Goal: Information Seeking & Learning: Learn about a topic

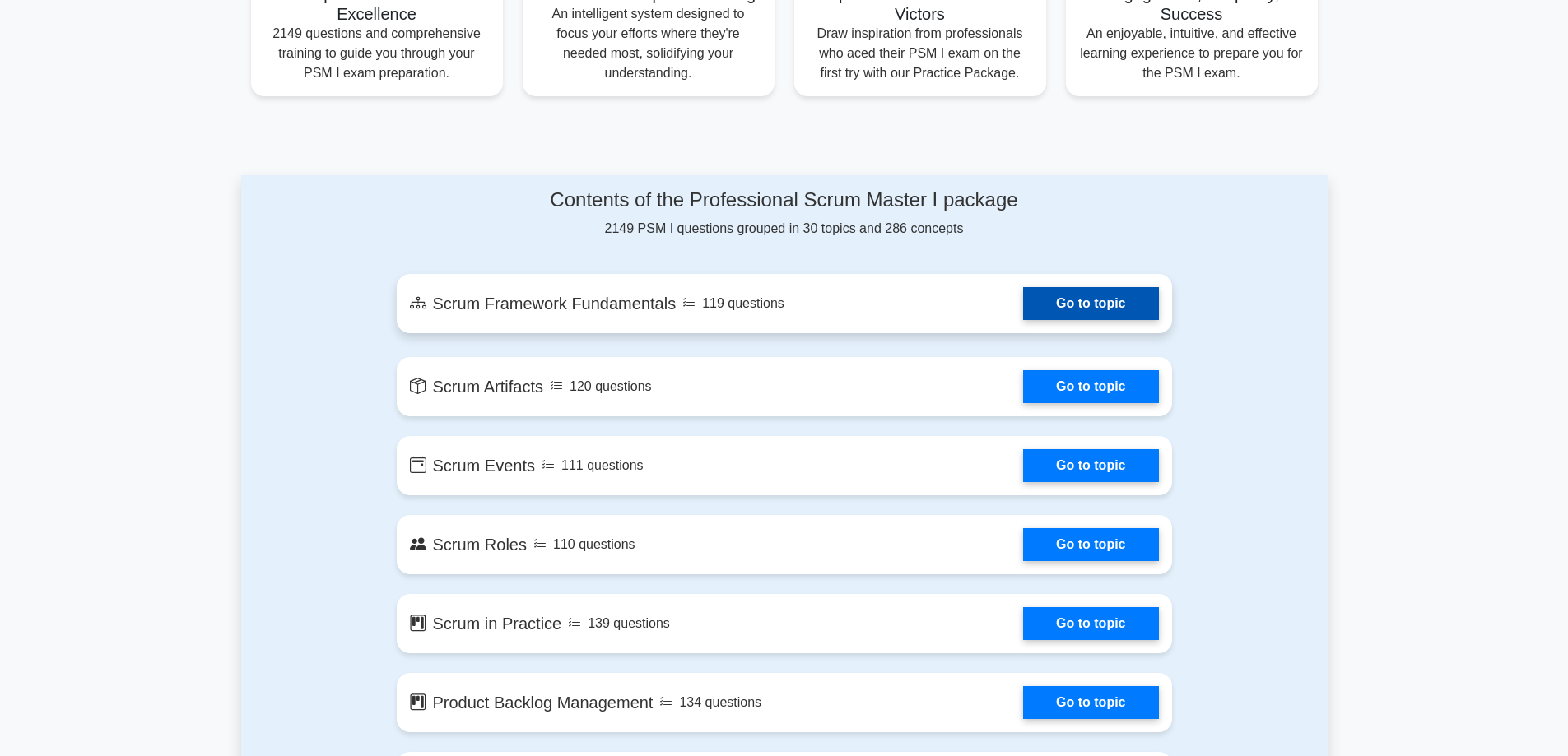
scroll to position [740, 0]
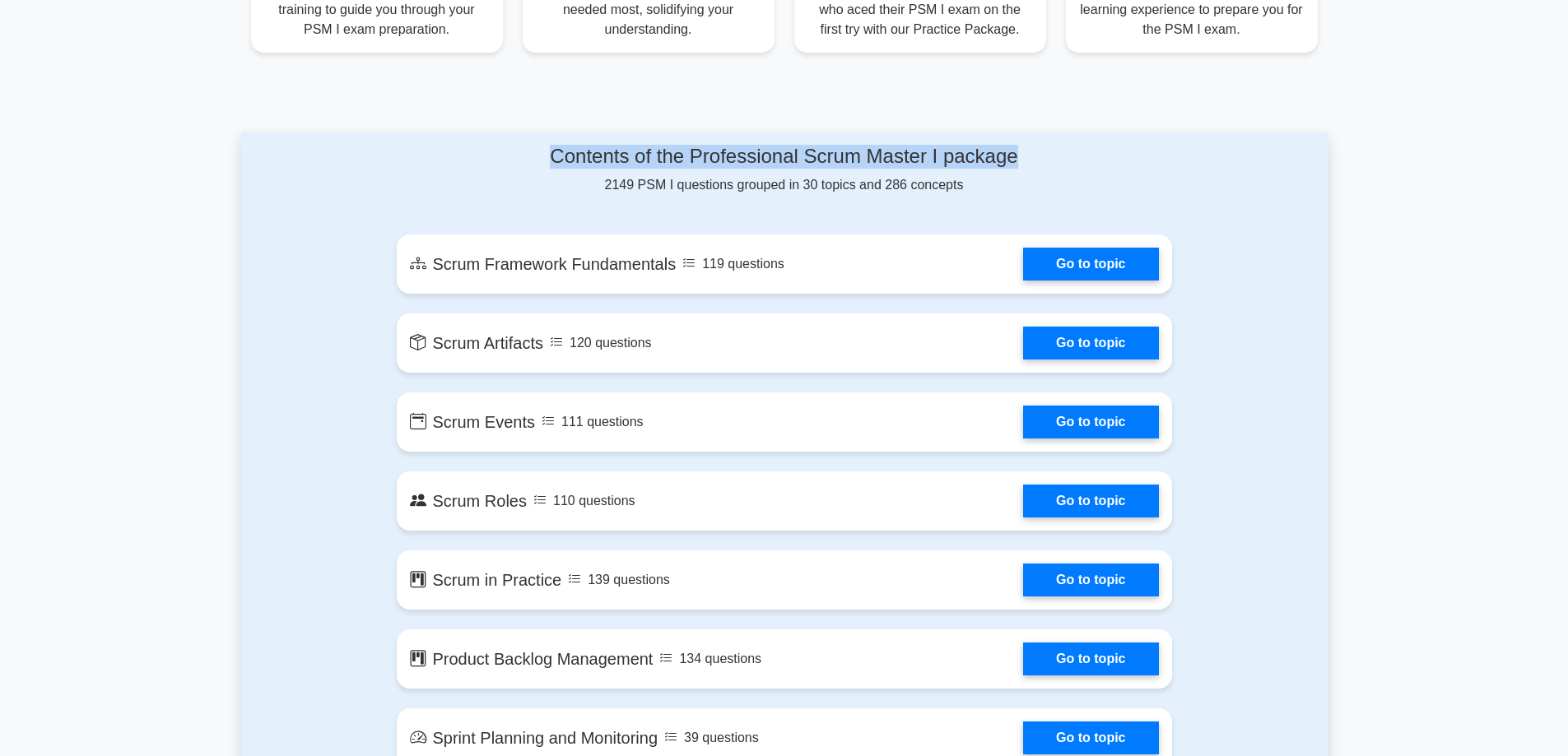
drag, startPoint x: 1030, startPoint y: 157, endPoint x: 547, endPoint y: 161, distance: 483.0
click at [547, 161] on h4 "Contents of the Professional Scrum Master I package" at bounding box center [784, 157] width 775 height 24
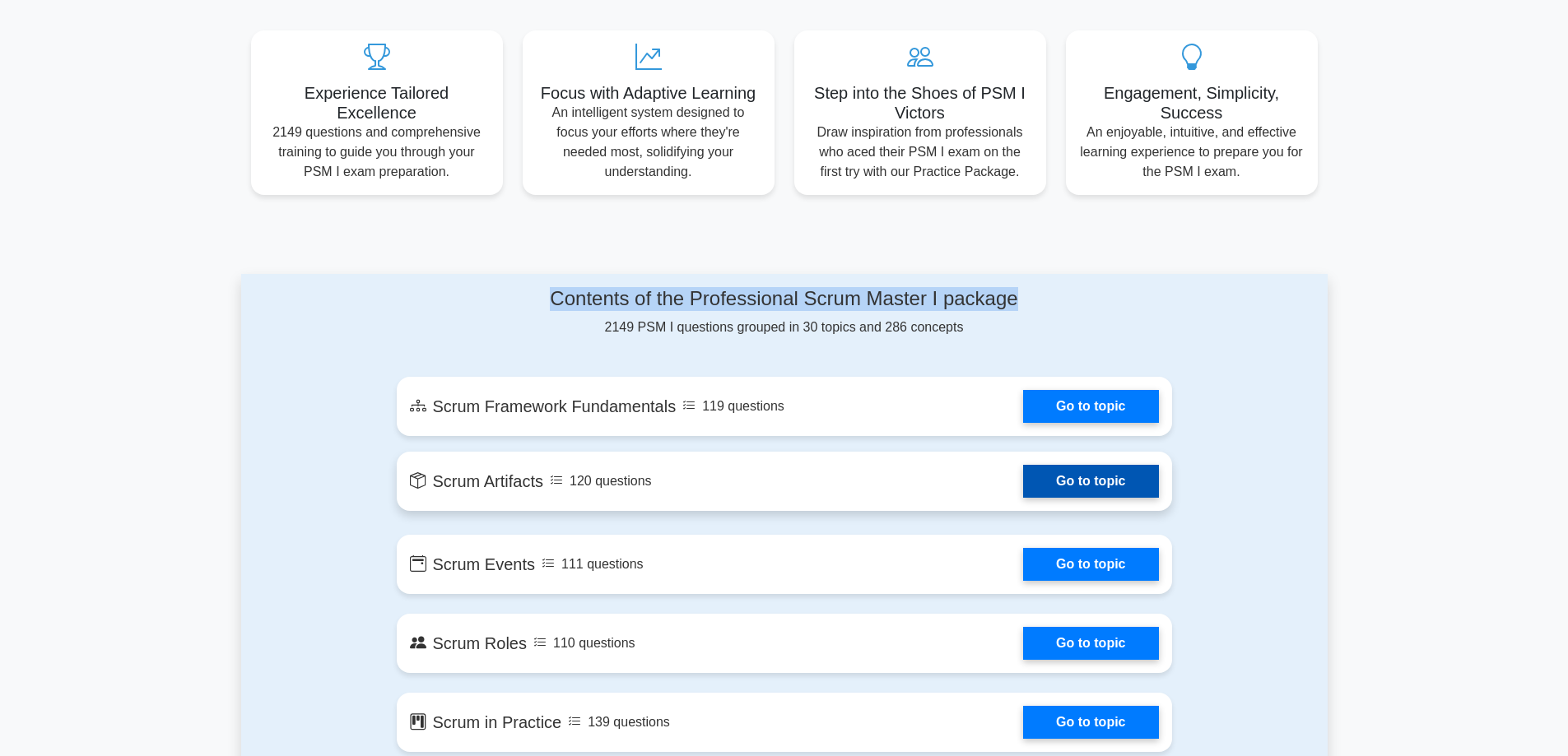
scroll to position [658, 0]
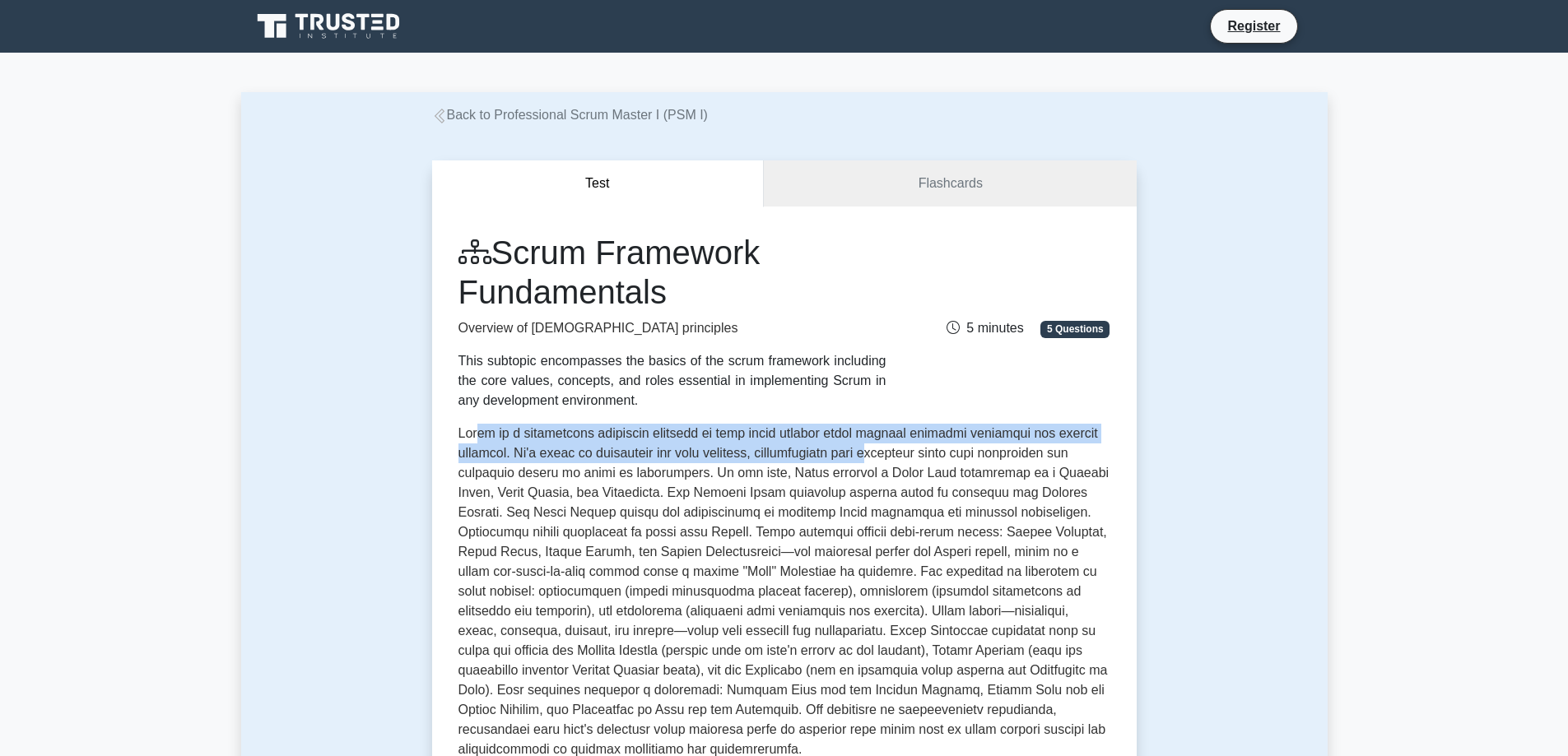
drag, startPoint x: 496, startPoint y: 429, endPoint x: 890, endPoint y: 457, distance: 395.0
click at [889, 457] on p at bounding box center [784, 594] width 652 height 342
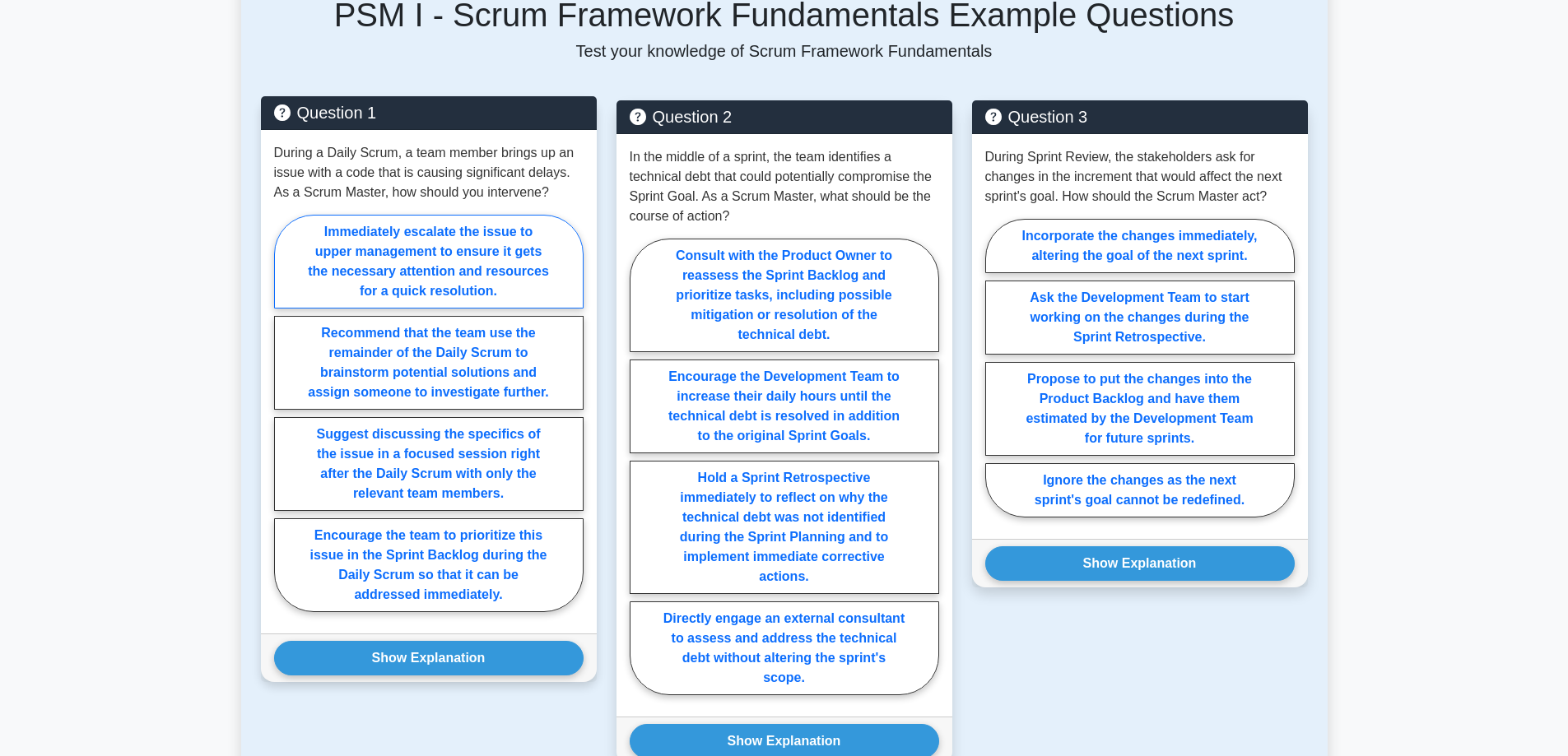
scroll to position [1069, 0]
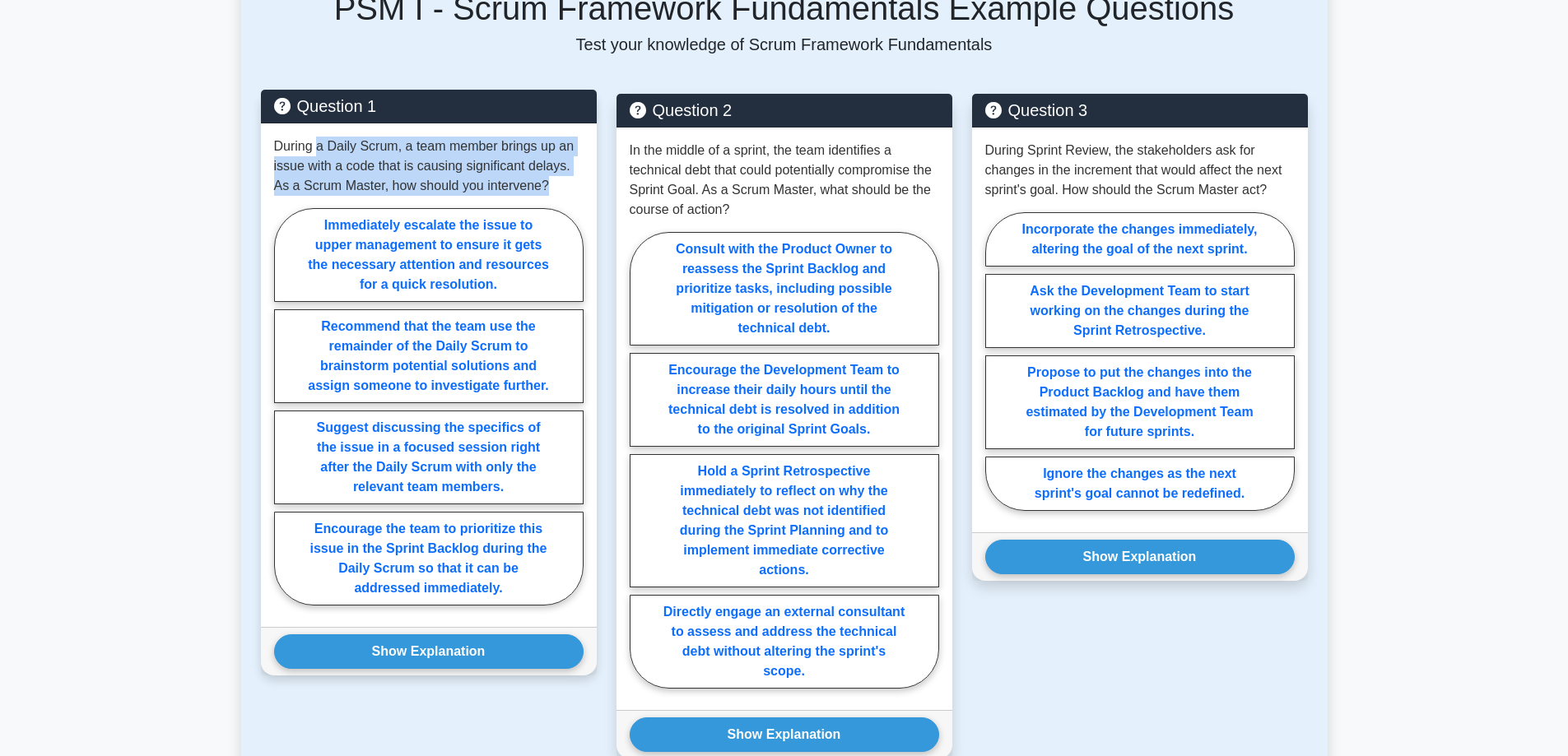
drag, startPoint x: 318, startPoint y: 152, endPoint x: 547, endPoint y: 189, distance: 232.0
click at [547, 189] on p "During a Daily Scrum, a team member brings up an issue with a code that is caus…" at bounding box center [428, 166] width 310 height 59
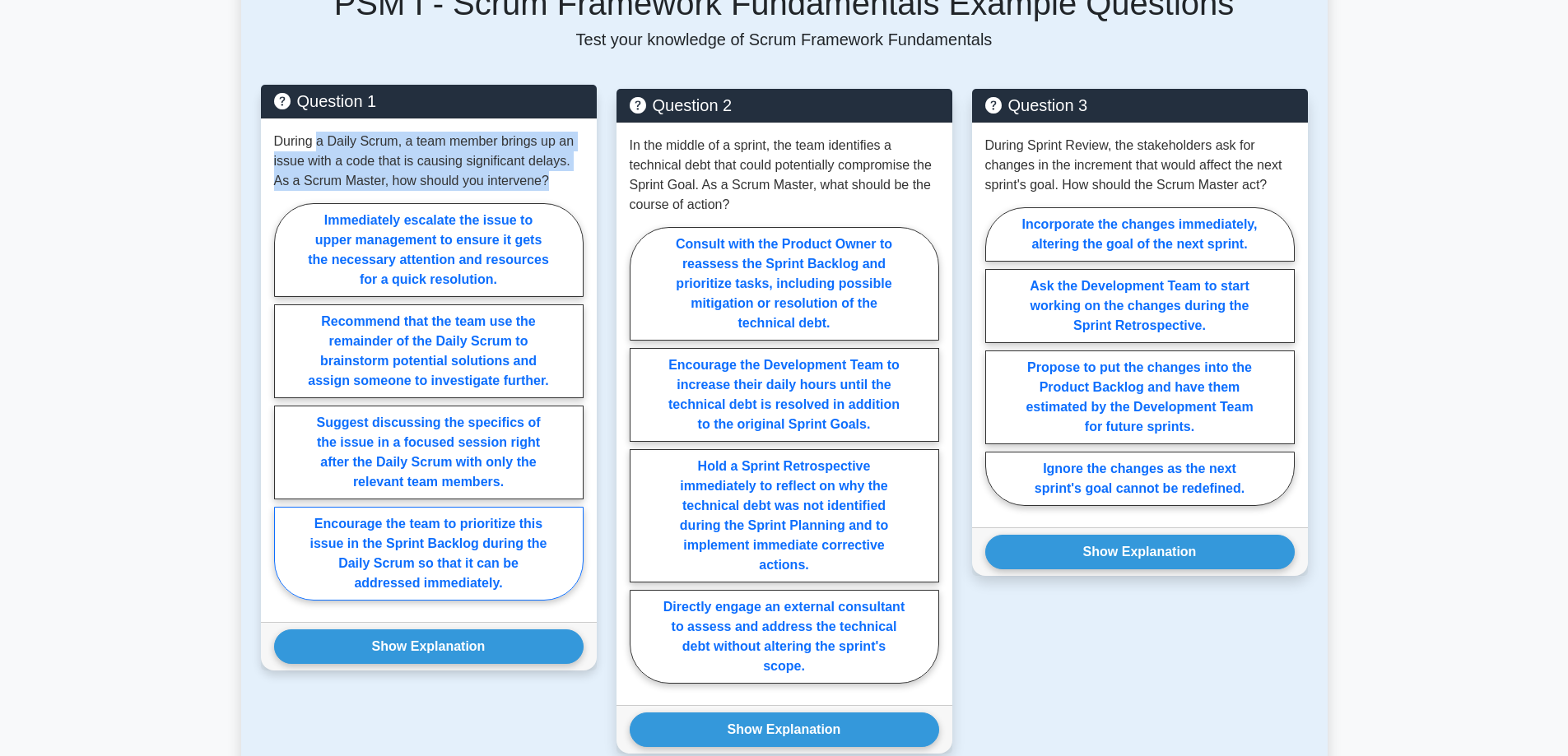
scroll to position [1151, 0]
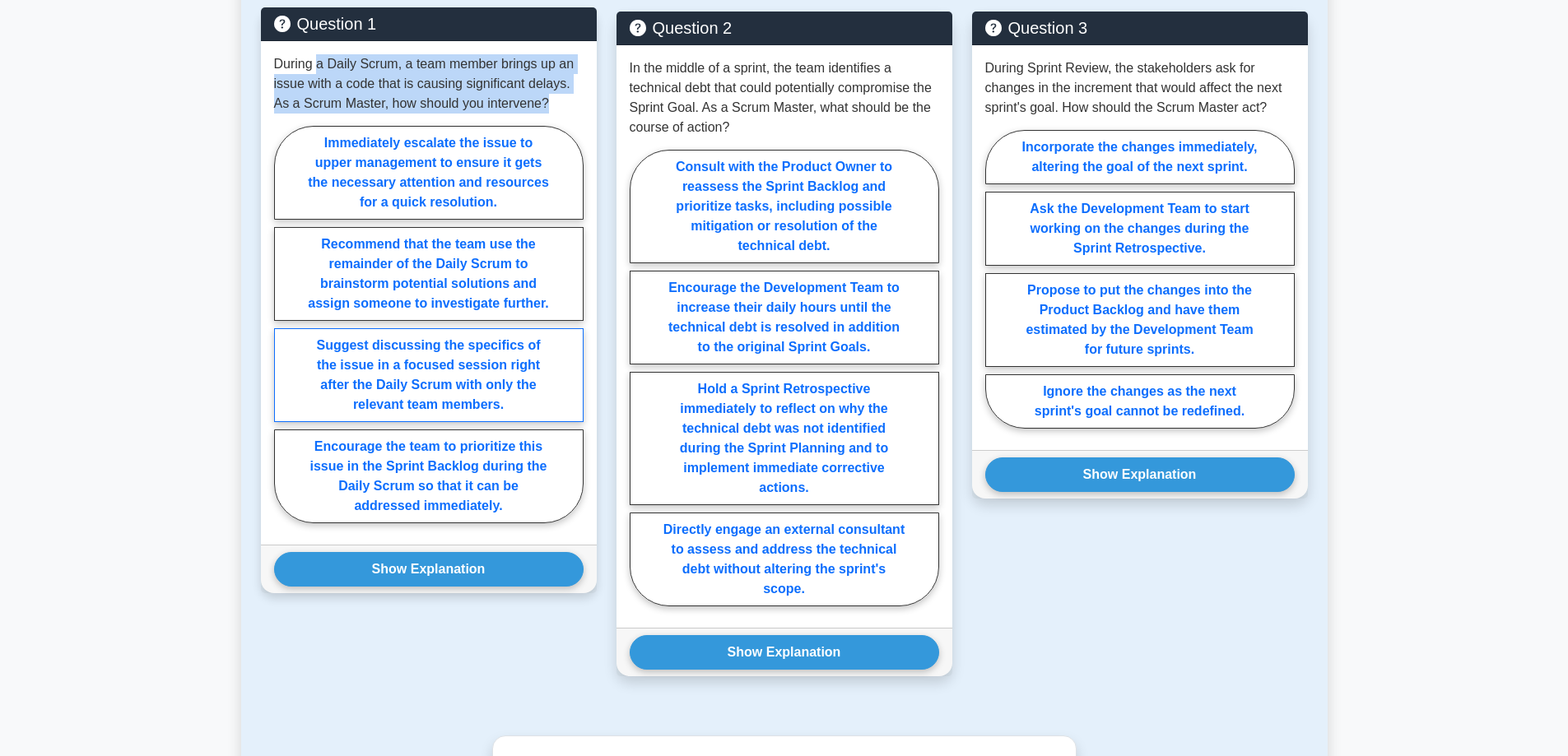
click at [445, 367] on label "Suggest discussing the specifics of the issue in a focused session right after …" at bounding box center [428, 375] width 310 height 94
click at [285, 334] on input "Suggest discussing the specifics of the issue in a focused session right after …" at bounding box center [279, 330] width 11 height 11
radio input "true"
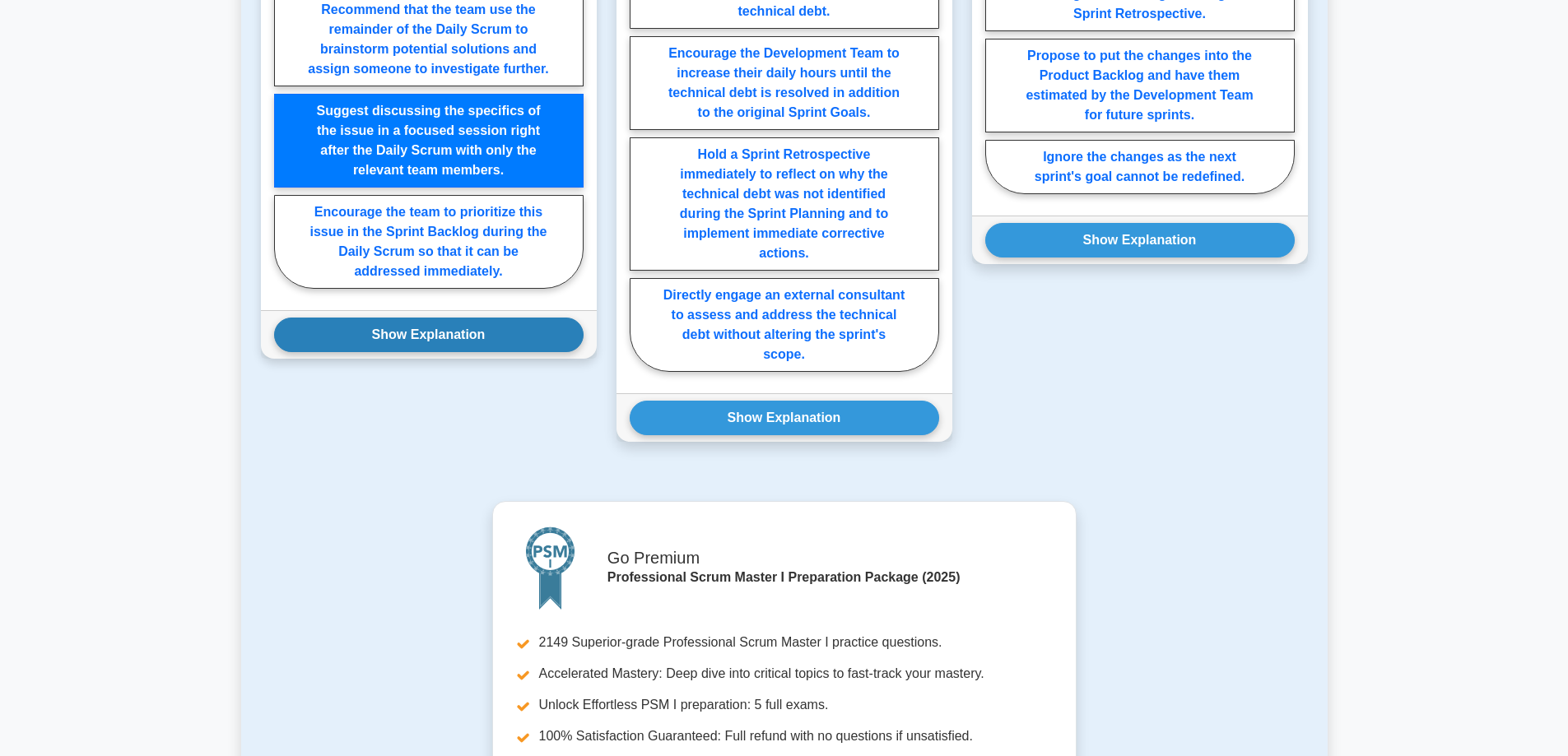
scroll to position [1234, 0]
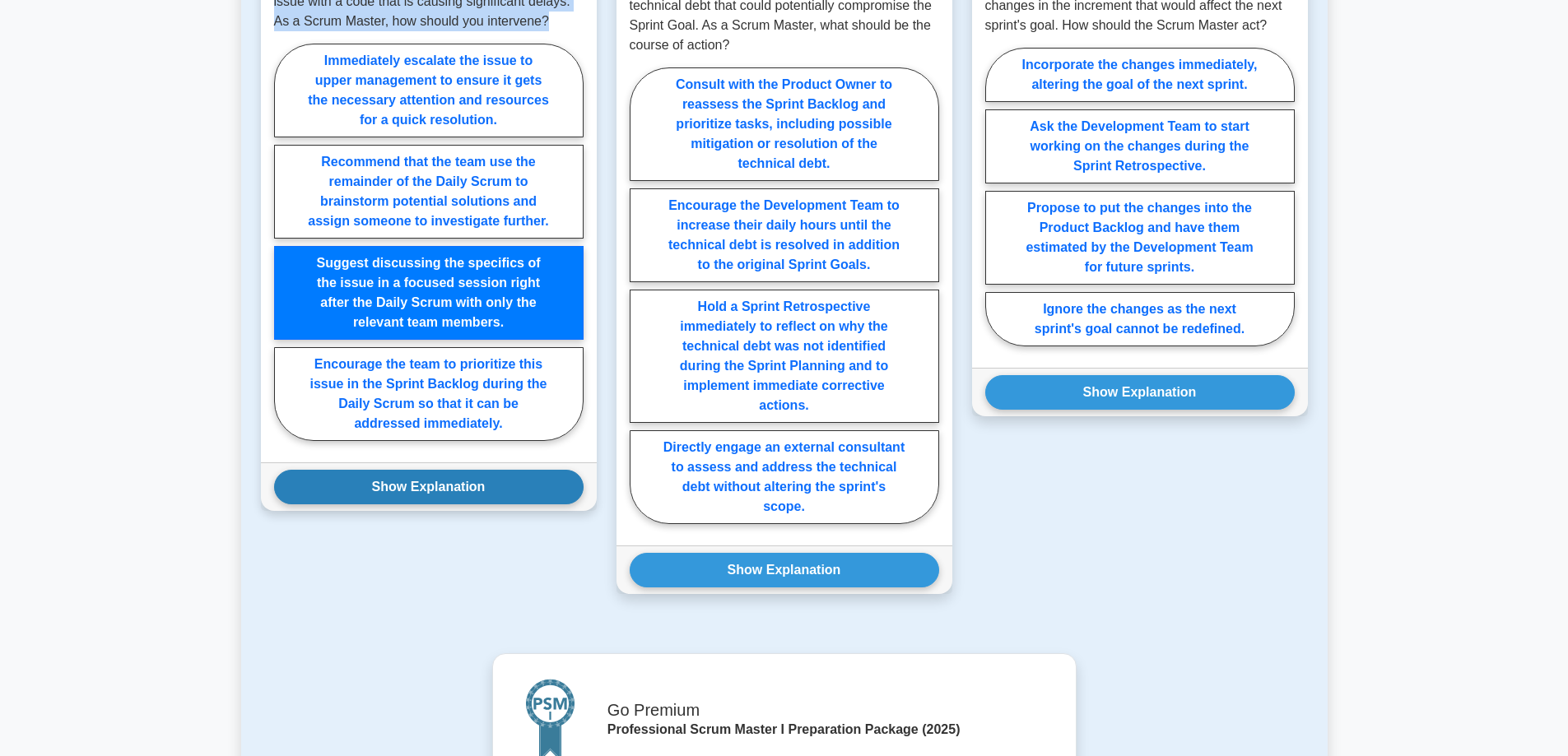
click at [425, 491] on button "Show Explanation" at bounding box center [428, 487] width 310 height 35
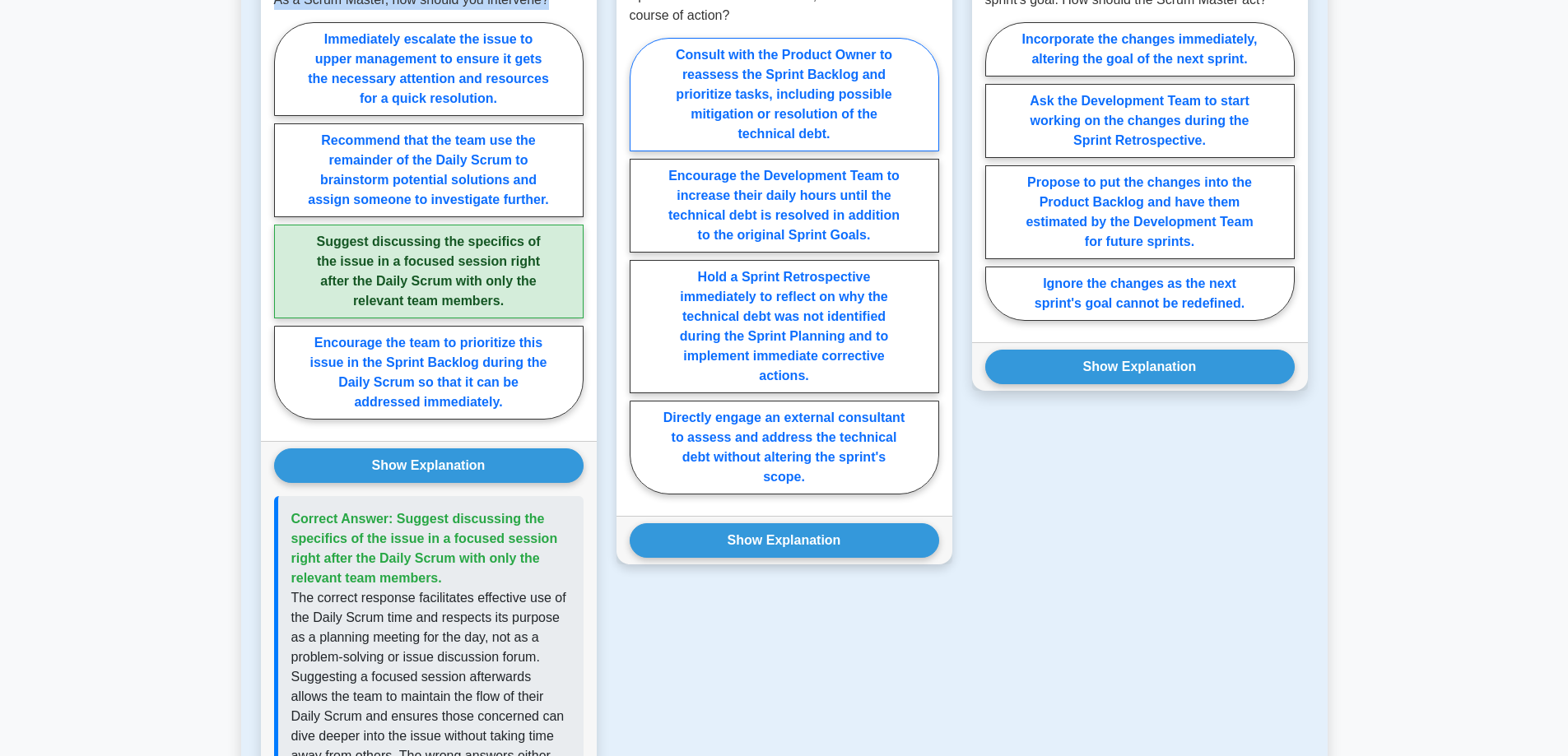
scroll to position [987, 0]
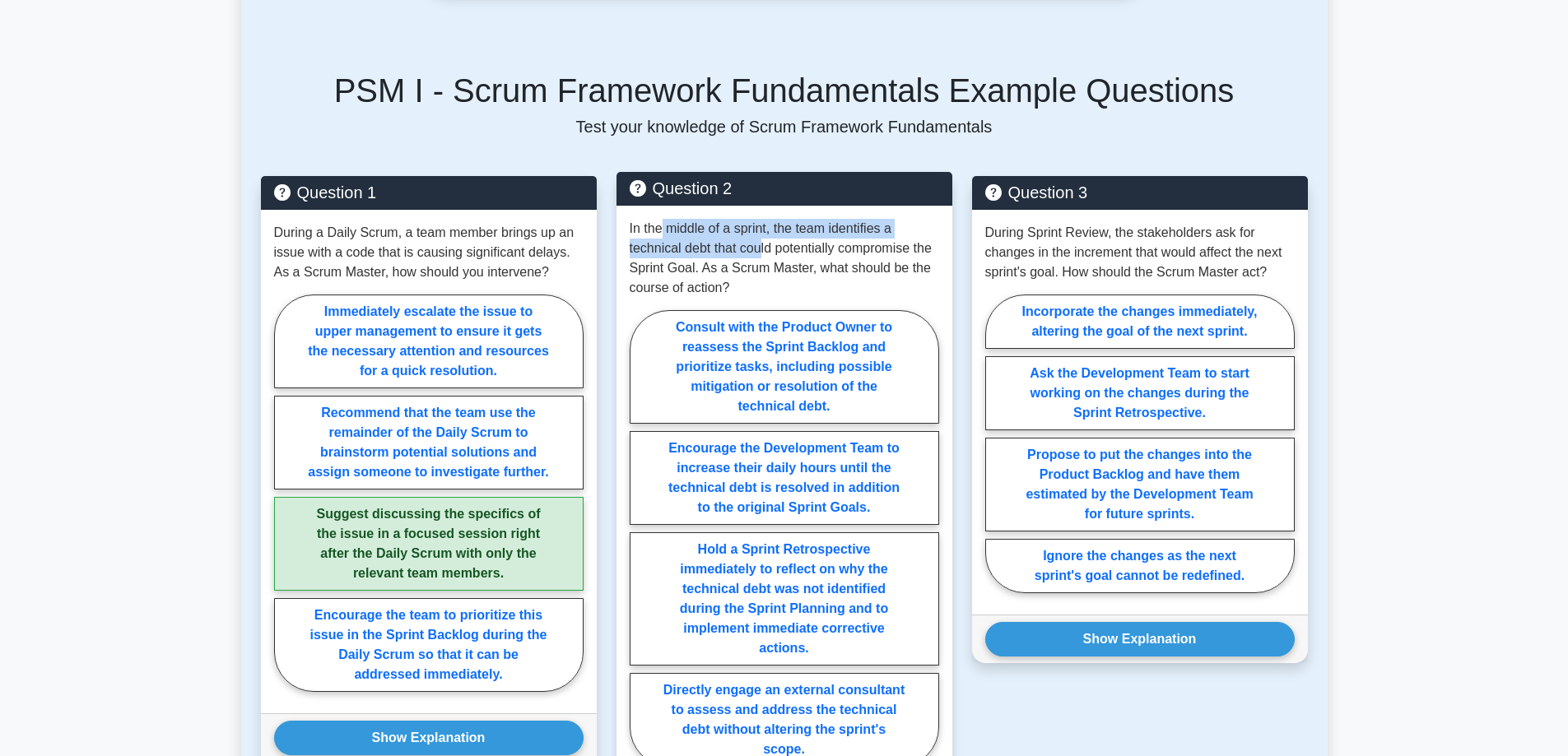
drag, startPoint x: 662, startPoint y: 229, endPoint x: 766, endPoint y: 253, distance: 106.7
click at [766, 253] on p "In the middle of a sprint, the team identifies a technical debt that could pote…" at bounding box center [784, 258] width 310 height 79
click at [782, 272] on p "In the middle of a sprint, the team identifies a technical debt that could pote…" at bounding box center [784, 258] width 310 height 79
drag, startPoint x: 747, startPoint y: 251, endPoint x: 873, endPoint y: 279, distance: 129.1
click at [897, 258] on p "In the middle of a sprint, the team identifies a technical debt that could pote…" at bounding box center [784, 258] width 310 height 79
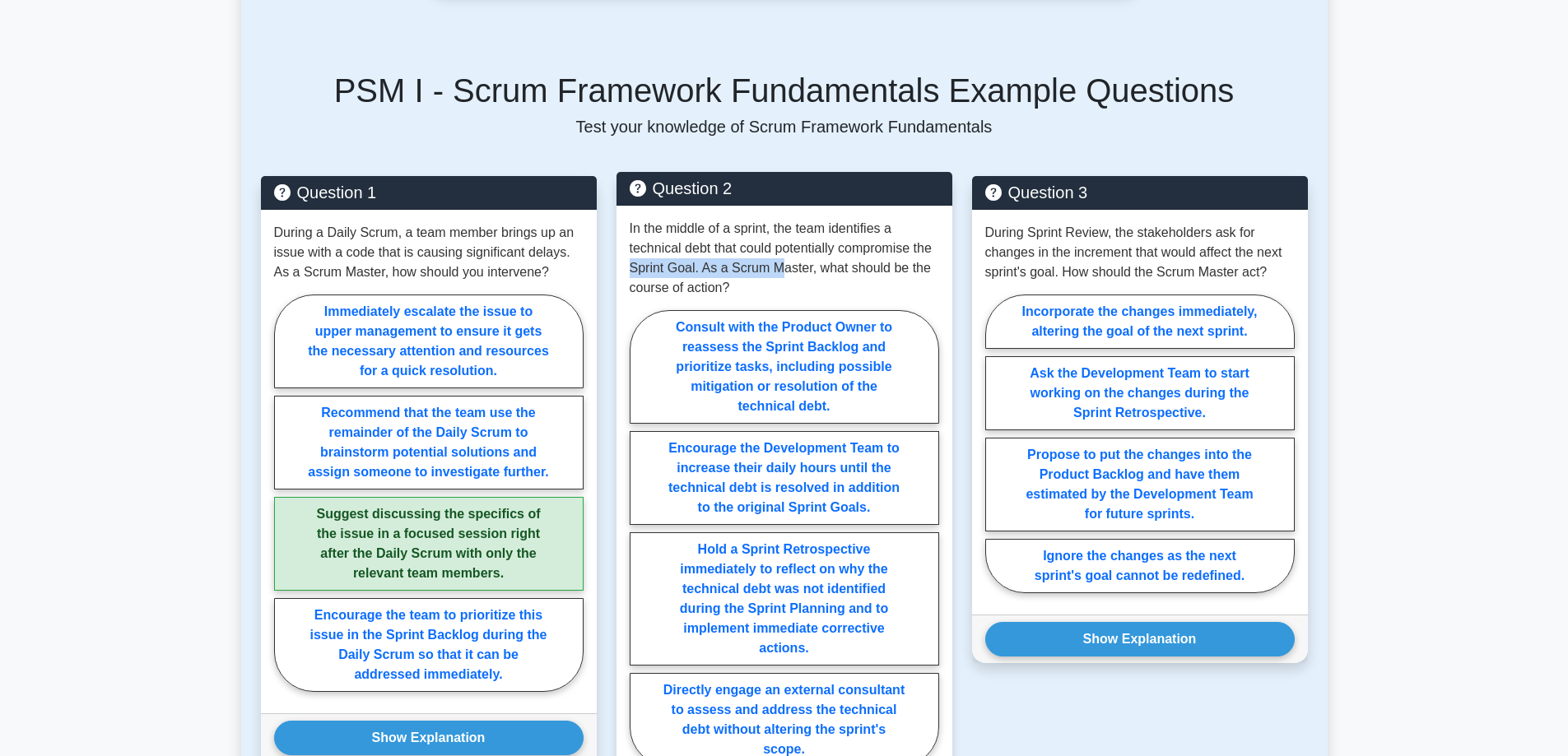
drag, startPoint x: 641, startPoint y: 269, endPoint x: 804, endPoint y: 275, distance: 163.1
click at [801, 274] on p "In the middle of a sprint, the team identifies a technical debt that could pote…" at bounding box center [784, 258] width 310 height 79
click at [758, 288] on p "In the middle of a sprint, the team identifies a technical debt that could pote…" at bounding box center [784, 258] width 310 height 79
drag, startPoint x: 763, startPoint y: 272, endPoint x: 861, endPoint y: 271, distance: 98.0
click at [861, 271] on p "In the middle of a sprint, the team identifies a technical debt that could pote…" at bounding box center [784, 258] width 310 height 79
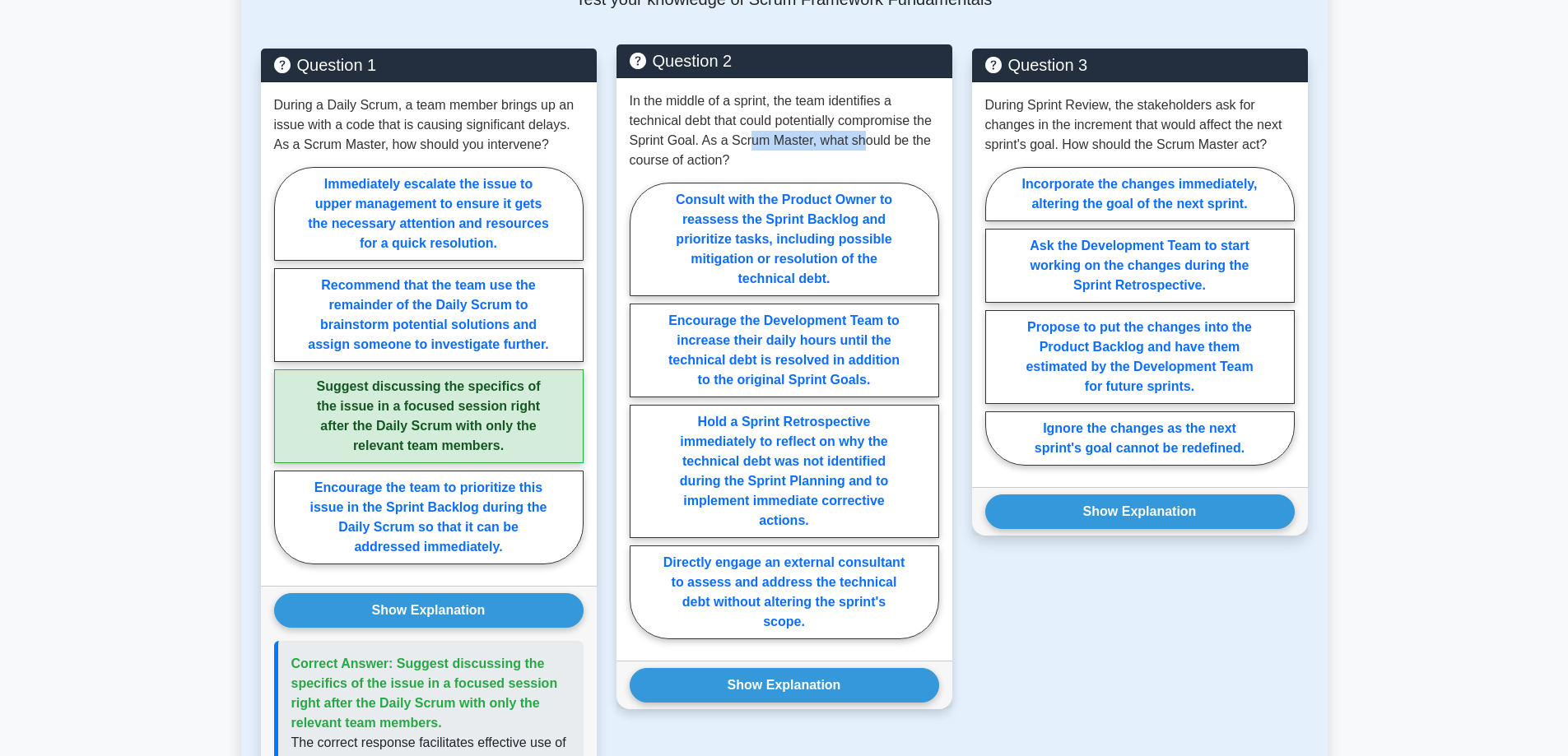
scroll to position [1151, 0]
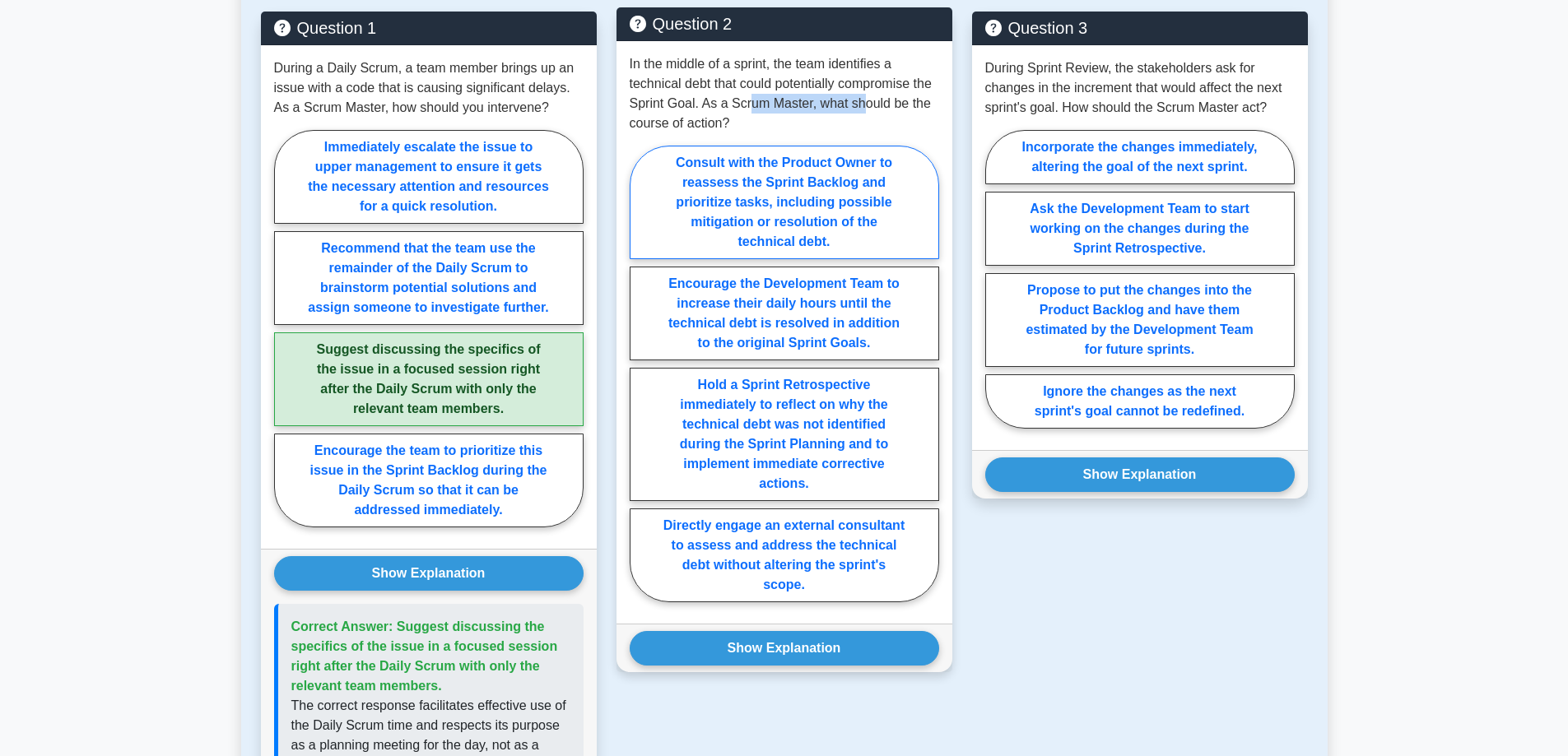
click at [787, 207] on label "Consult with the Product Owner to reassess the Sprint Backlog and prioritize ta…" at bounding box center [784, 202] width 310 height 114
click at [641, 373] on input "Consult with the Product Owner to reassess the Sprint Backlog and prioritize ta…" at bounding box center [635, 378] width 11 height 11
radio input "true"
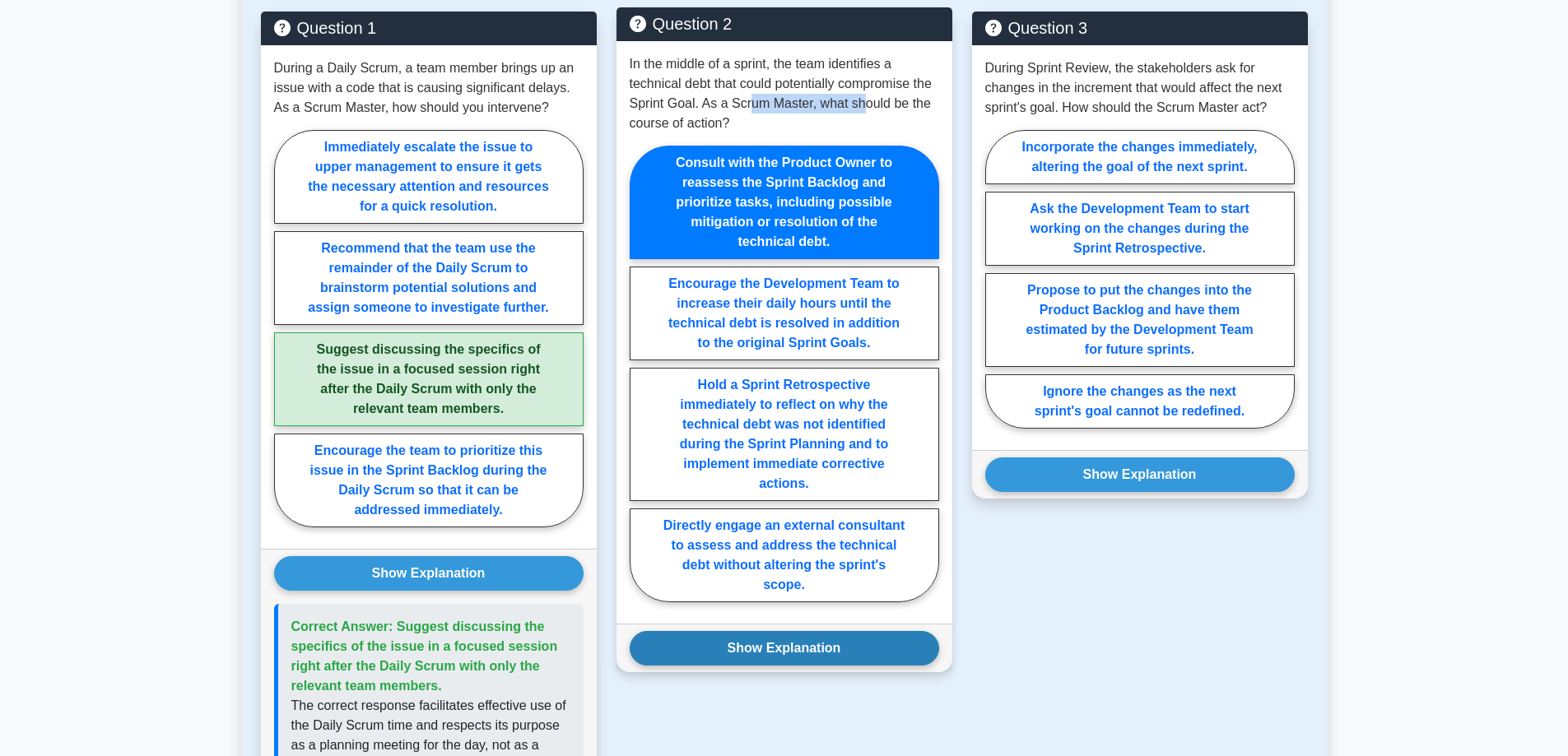
click at [810, 649] on button "Show Explanation" at bounding box center [784, 649] width 310 height 35
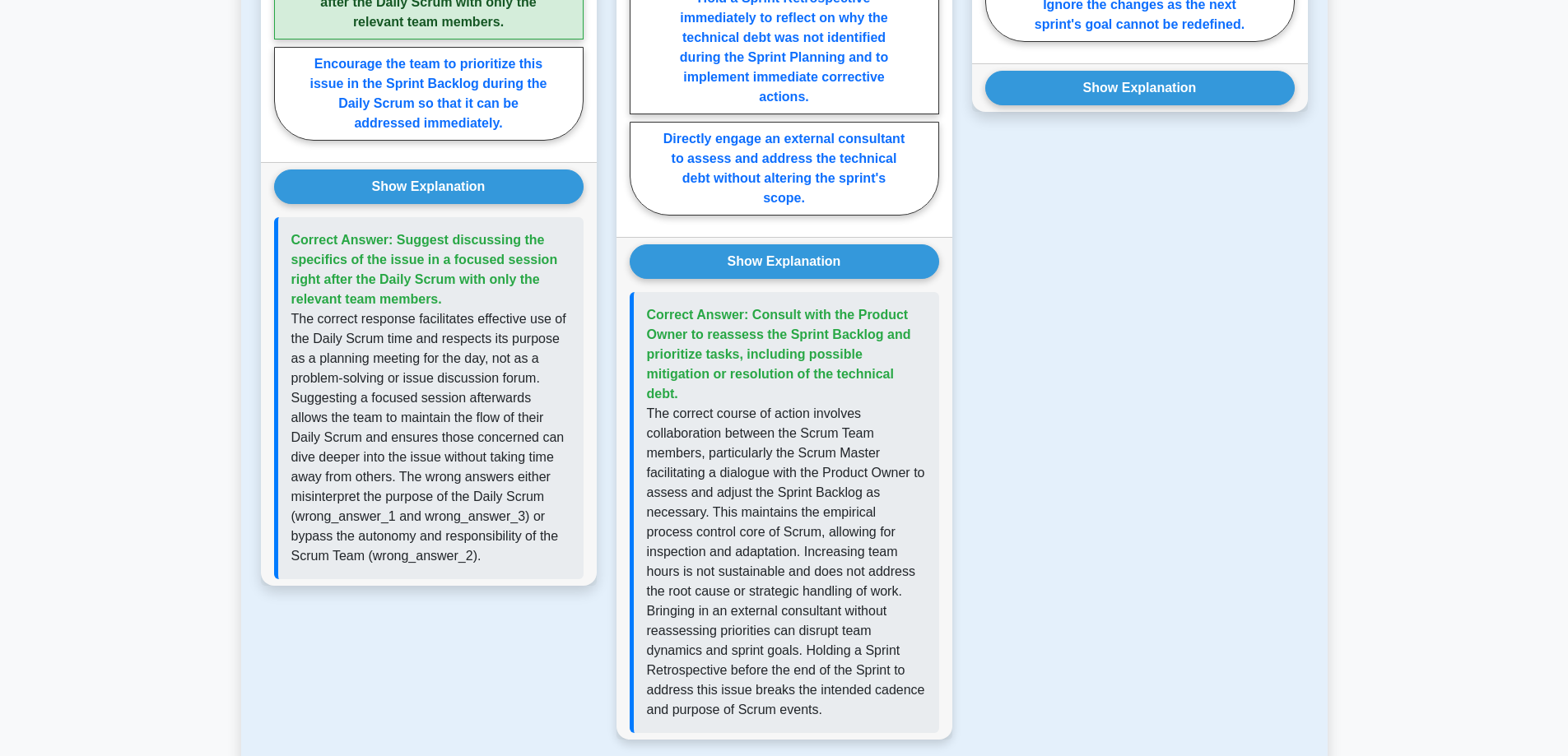
scroll to position [1563, 0]
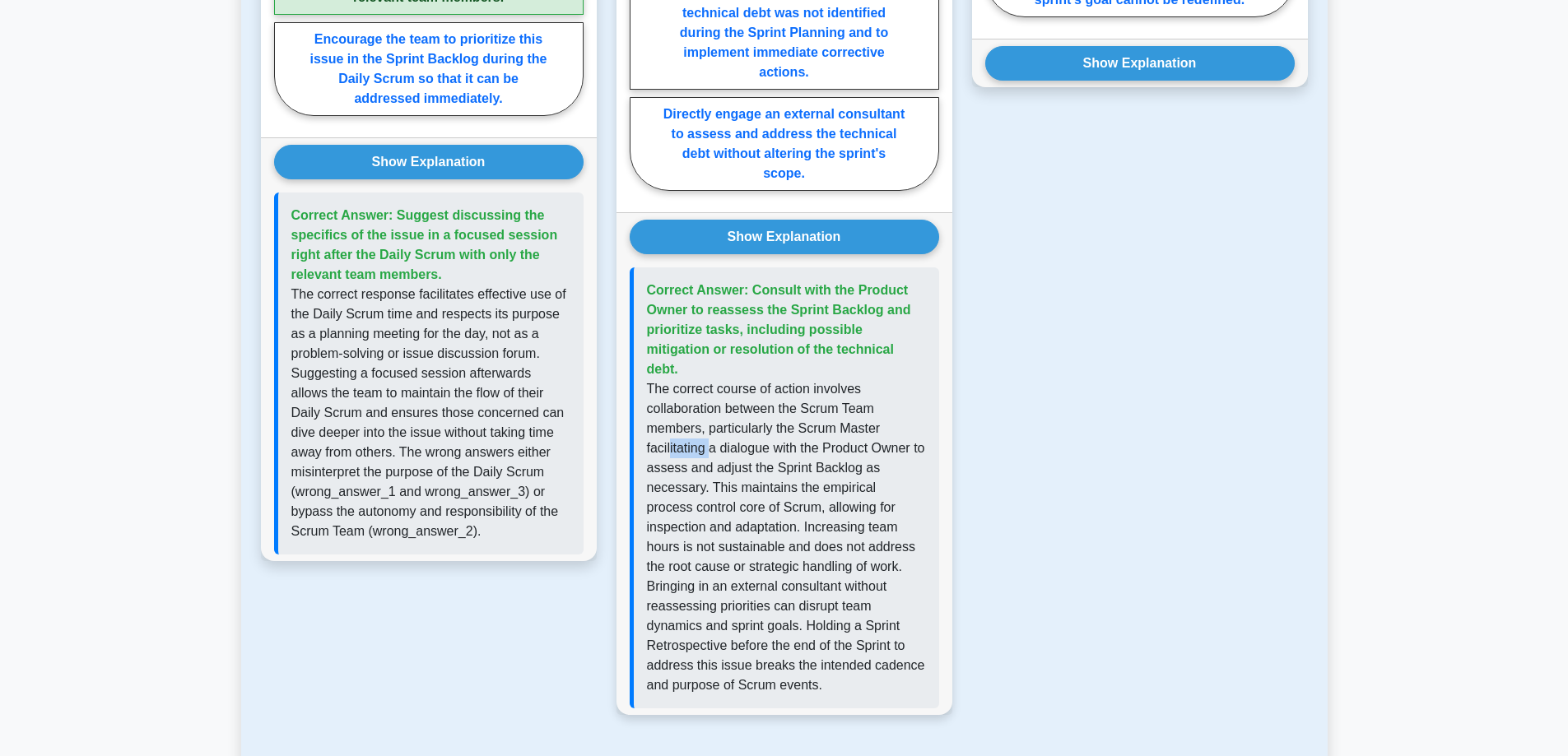
drag, startPoint x: 670, startPoint y: 427, endPoint x: 711, endPoint y: 428, distance: 41.0
click at [711, 428] on p "The correct course of action involves collaboration between the Scrum Team memb…" at bounding box center [787, 537] width 279 height 316
drag, startPoint x: 712, startPoint y: 467, endPoint x: 762, endPoint y: 468, distance: 50.0
click at [762, 468] on p "The correct course of action involves collaboration between the Scrum Team memb…" at bounding box center [787, 537] width 279 height 316
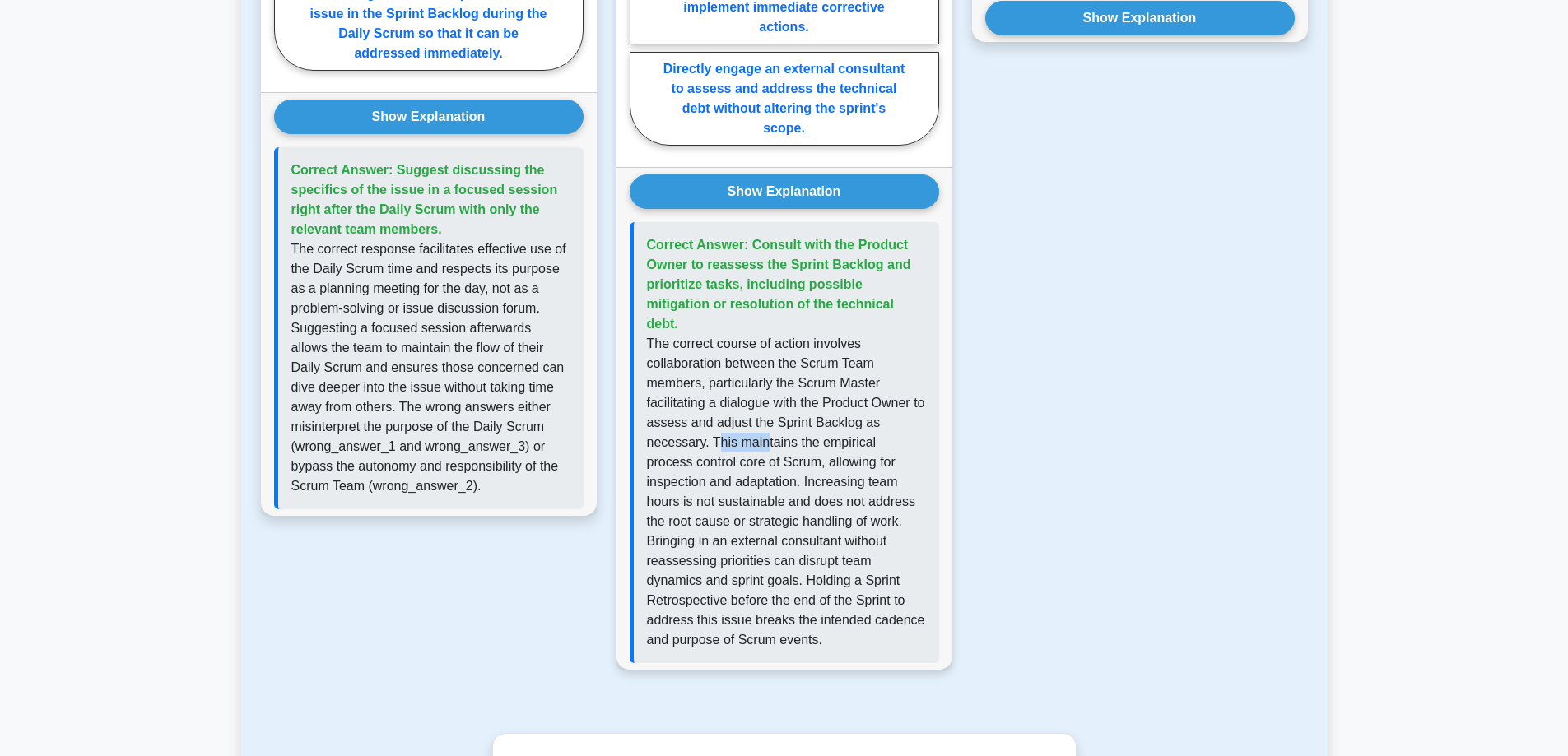
scroll to position [1645, 0]
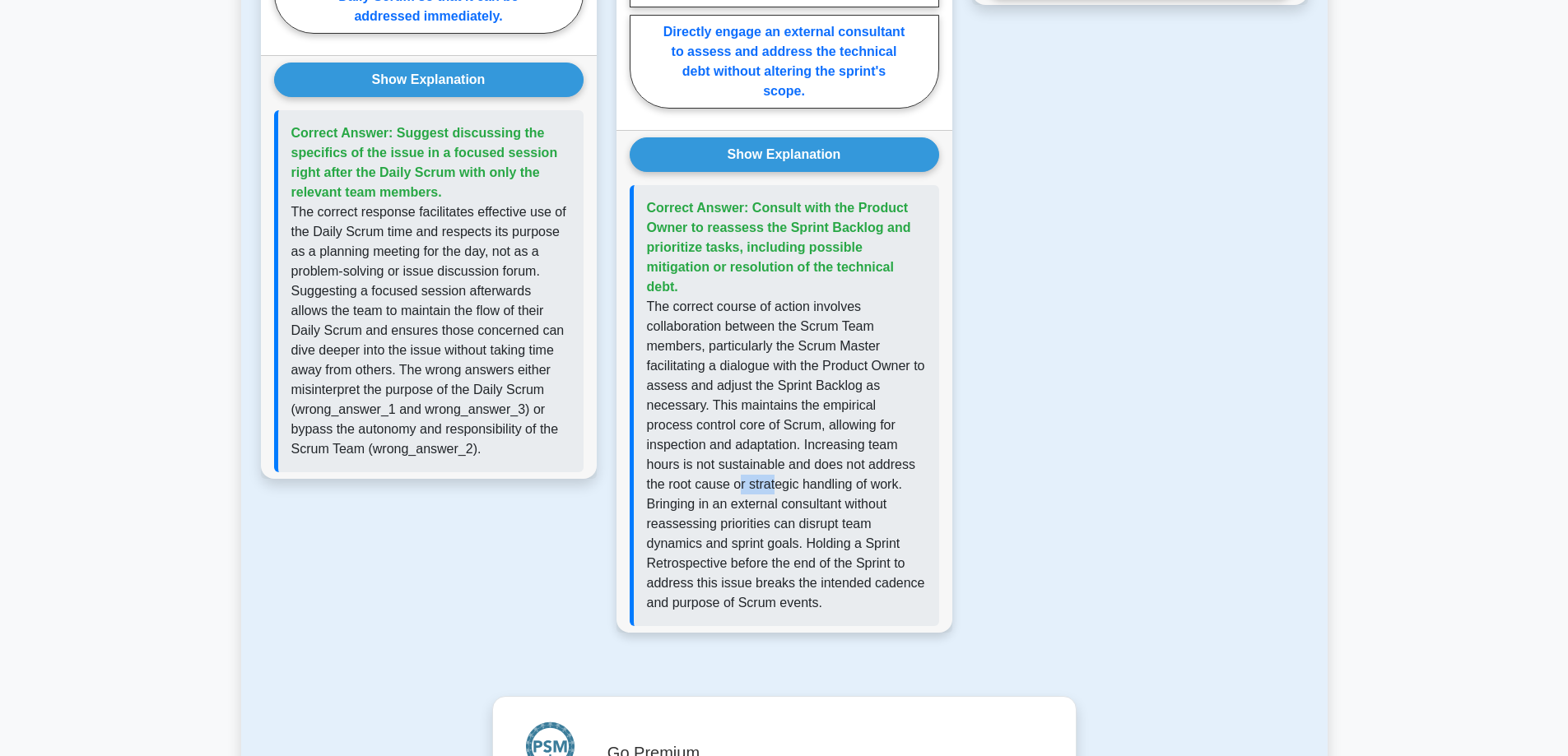
drag, startPoint x: 689, startPoint y: 464, endPoint x: 727, endPoint y: 463, distance: 38.0
click at [727, 463] on p "The correct course of action involves collaboration between the Scrum Team memb…" at bounding box center [787, 455] width 279 height 316
drag, startPoint x: 664, startPoint y: 486, endPoint x: 727, endPoint y: 483, distance: 63.1
click at [727, 483] on p "The correct course of action involves collaboration between the Scrum Team memb…" at bounding box center [787, 455] width 279 height 316
click at [787, 498] on p "The correct course of action involves collaboration between the Scrum Team memb…" at bounding box center [787, 455] width 279 height 316
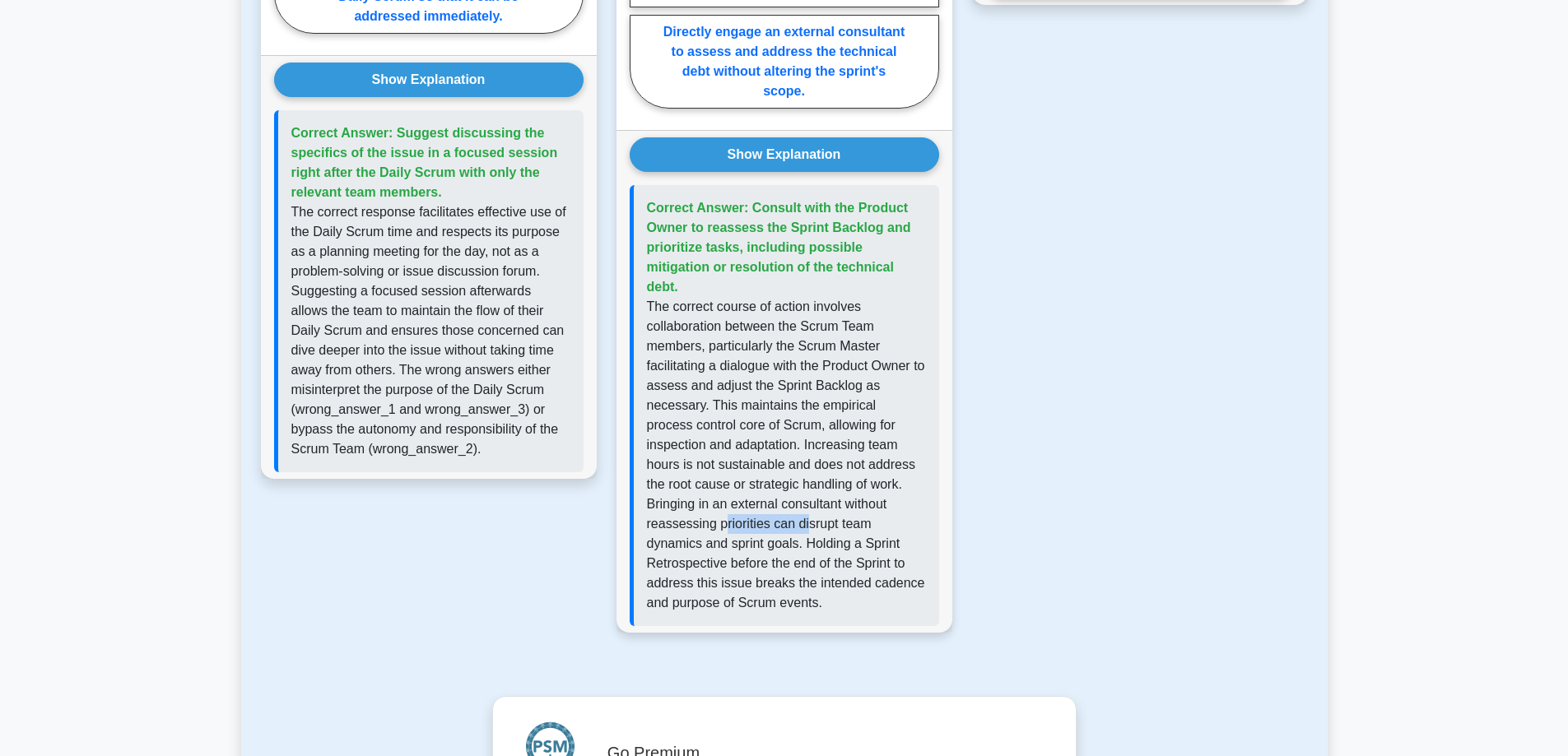
drag, startPoint x: 654, startPoint y: 502, endPoint x: 736, endPoint y: 499, distance: 82.1
click at [736, 499] on p "The correct course of action involves collaboration between the Scrum Team memb…" at bounding box center [787, 455] width 279 height 316
click at [802, 529] on p "The correct course of action involves collaboration between the Scrum Team memb…" at bounding box center [787, 455] width 279 height 316
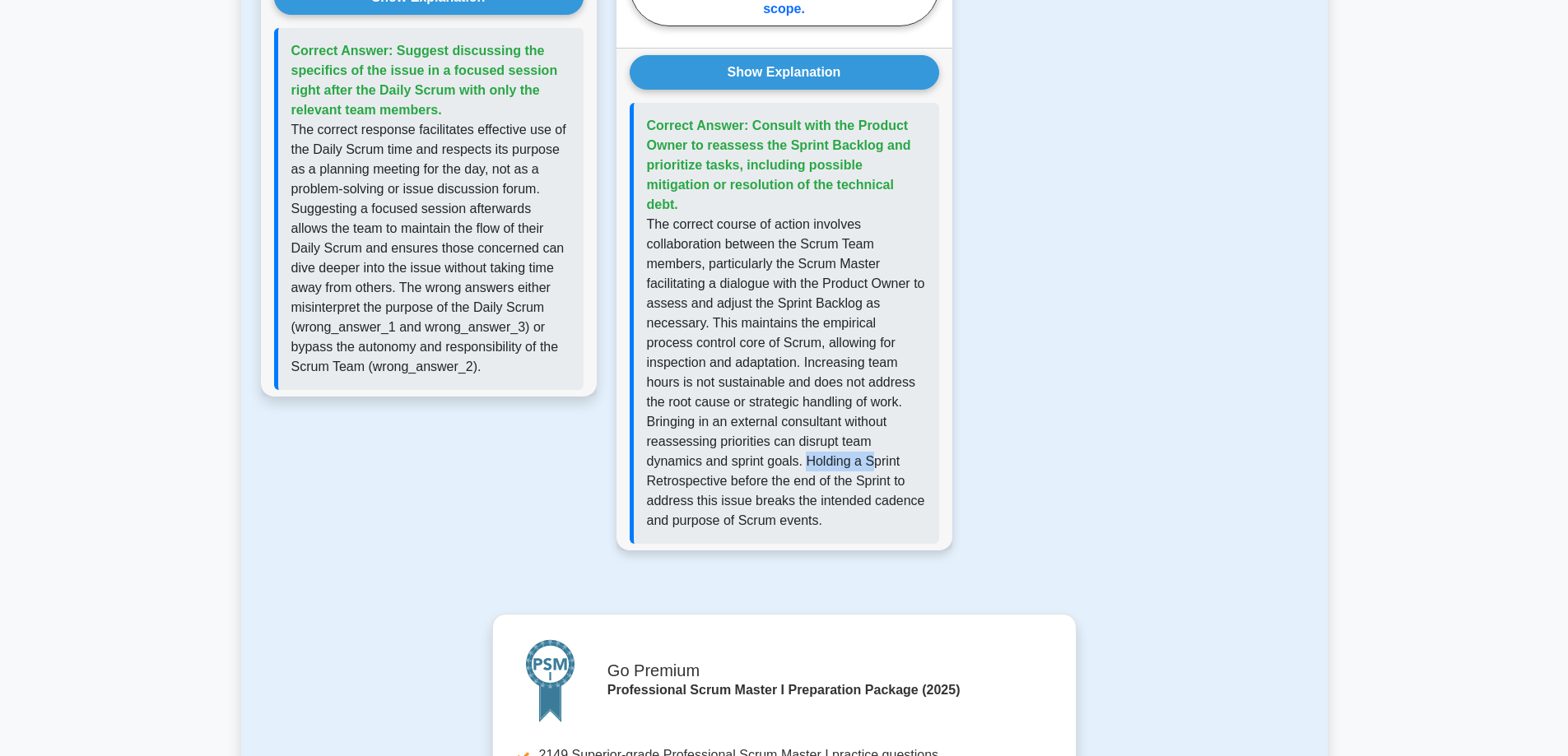
drag, startPoint x: 685, startPoint y: 436, endPoint x: 754, endPoint y: 434, distance: 69.0
click at [754, 434] on p "The correct course of action involves collaboration between the Scrum Team memb…" at bounding box center [787, 373] width 279 height 316
drag, startPoint x: 676, startPoint y: 480, endPoint x: 748, endPoint y: 476, distance: 72.1
click at [748, 476] on p "The correct course of action involves collaboration between the Scrum Team memb…" at bounding box center [787, 373] width 279 height 316
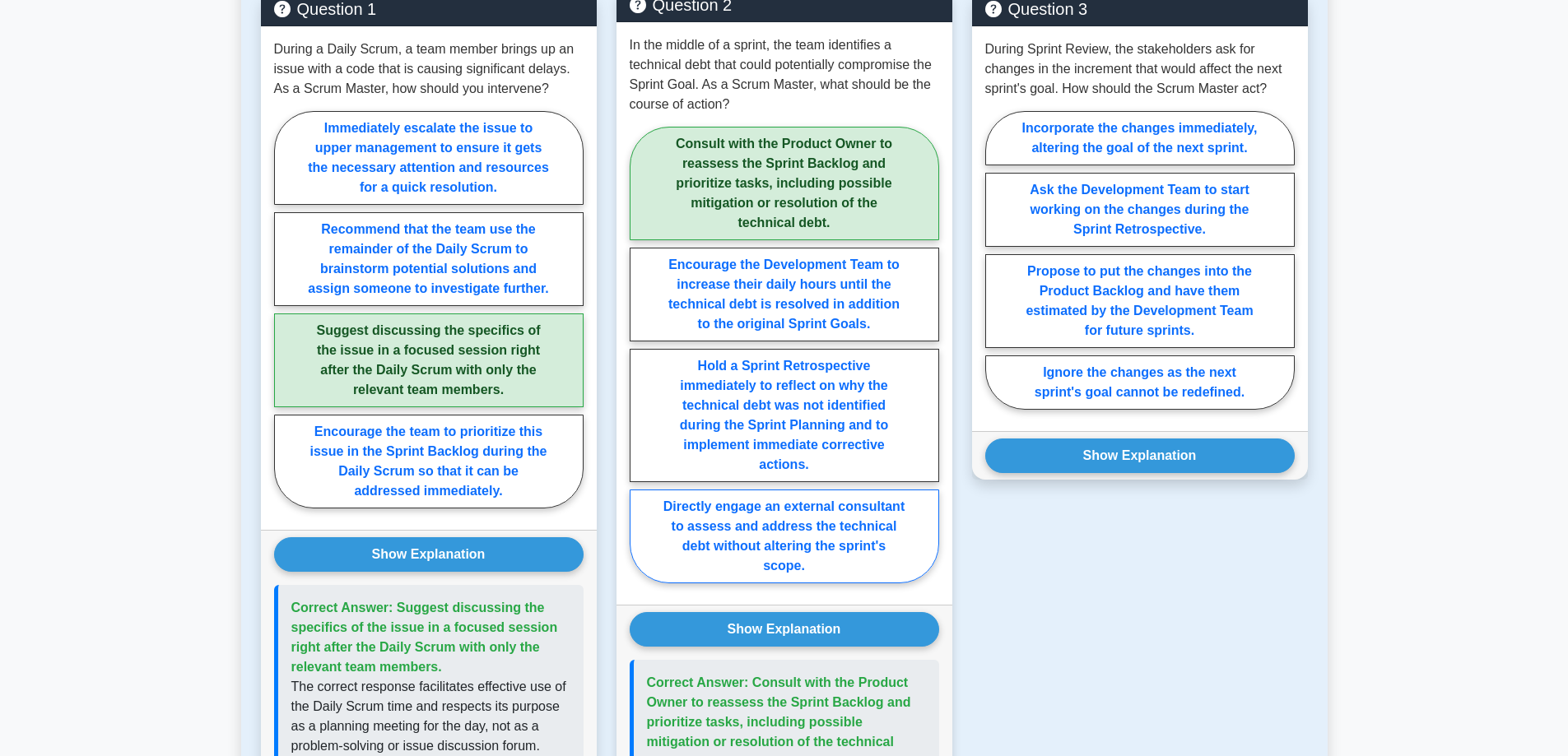
scroll to position [987, 0]
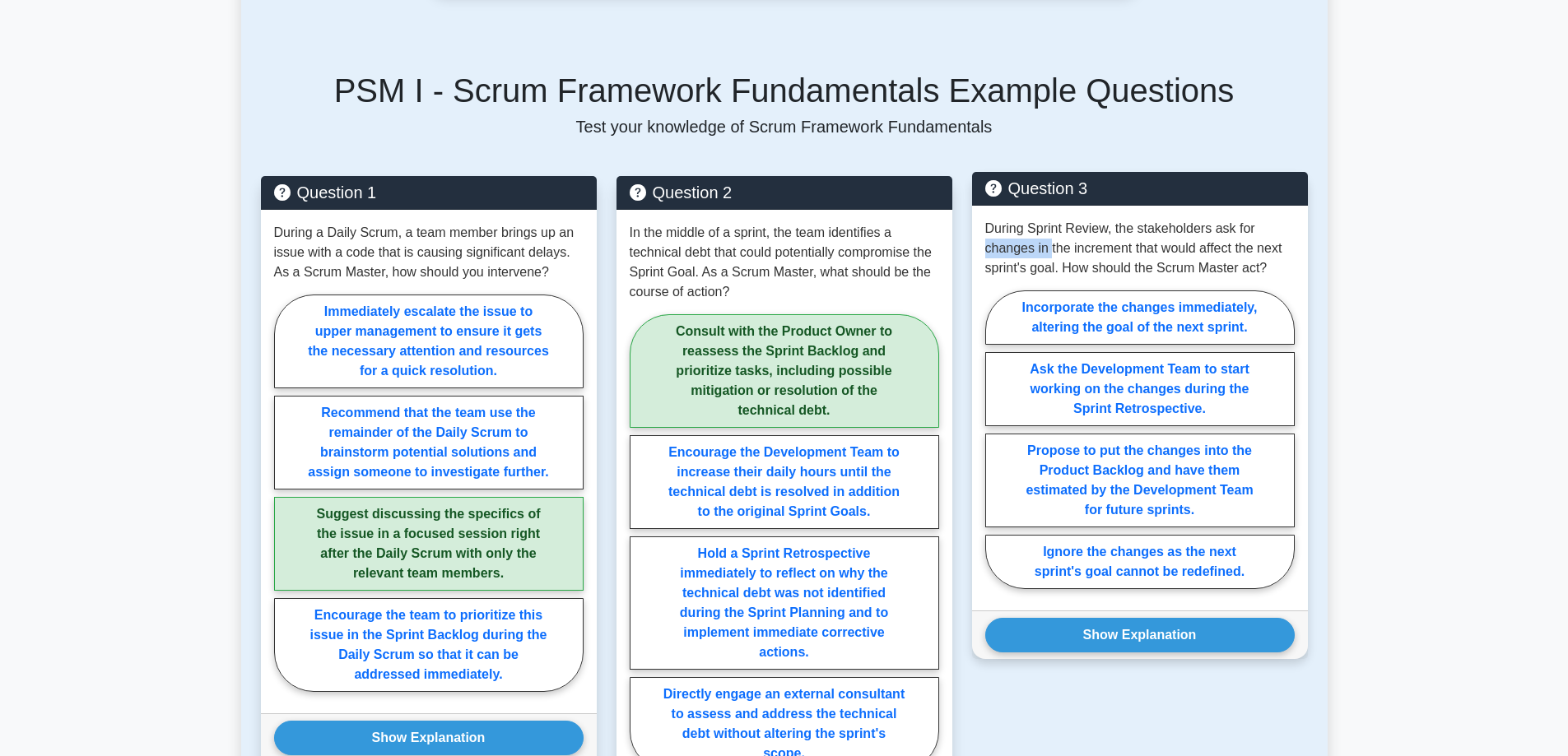
drag, startPoint x: 985, startPoint y: 253, endPoint x: 1067, endPoint y: 262, distance: 82.5
click at [1062, 260] on p "During Sprint Review, the stakeholders ask for changes in the increment that wo…" at bounding box center [1140, 248] width 310 height 59
click at [1156, 271] on p "During Sprint Review, the stakeholders ask for changes in the increment that wo…" at bounding box center [1140, 248] width 310 height 59
drag, startPoint x: 1062, startPoint y: 264, endPoint x: 1145, endPoint y: 260, distance: 83.1
click at [1145, 260] on p "During Sprint Review, the stakeholders ask for changes in the increment that wo…" at bounding box center [1140, 248] width 310 height 59
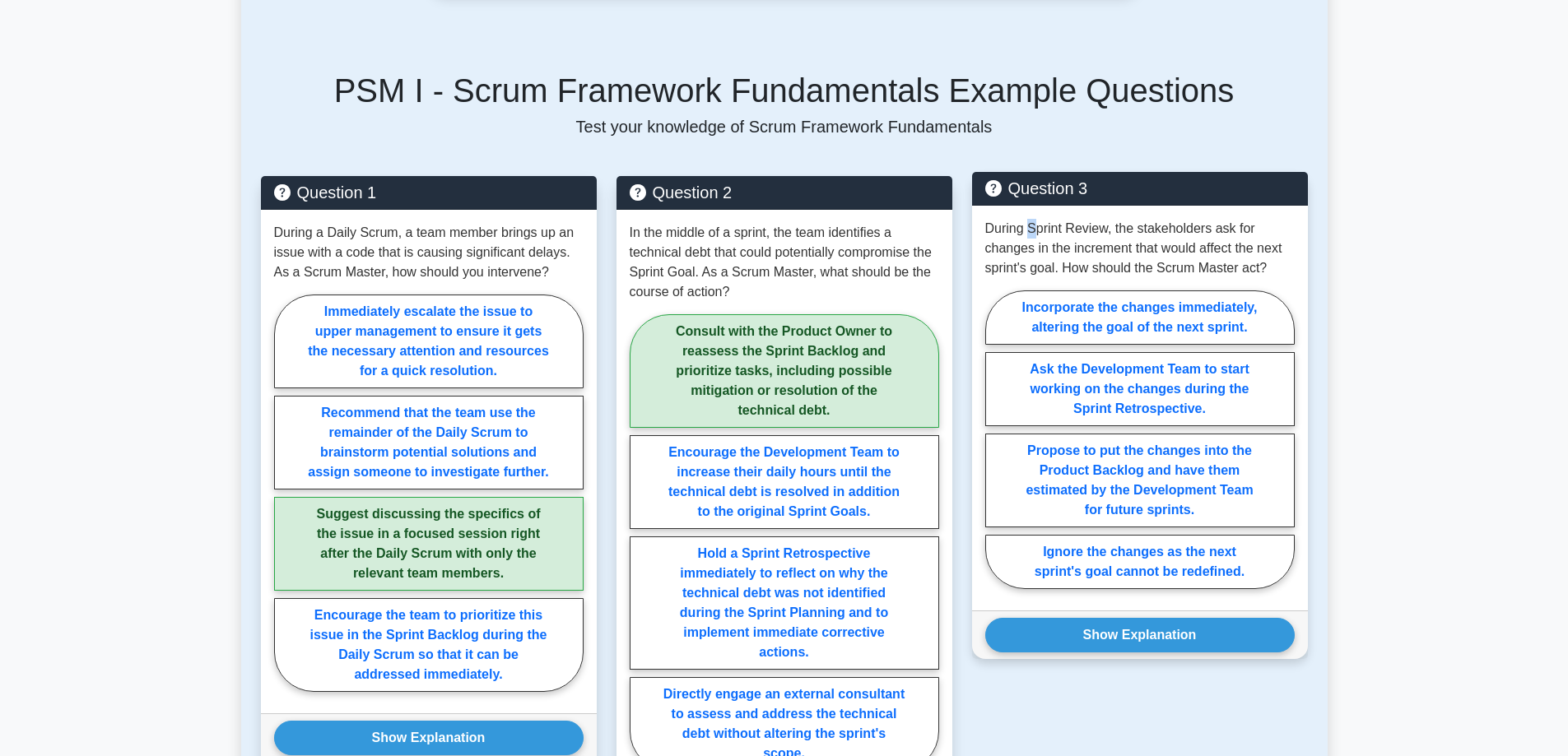
drag, startPoint x: 1027, startPoint y: 231, endPoint x: 1057, endPoint y: 231, distance: 30.0
click at [1055, 231] on p "During Sprint Review, the stakeholders ask for changes in the increment that wo…" at bounding box center [1140, 248] width 310 height 59
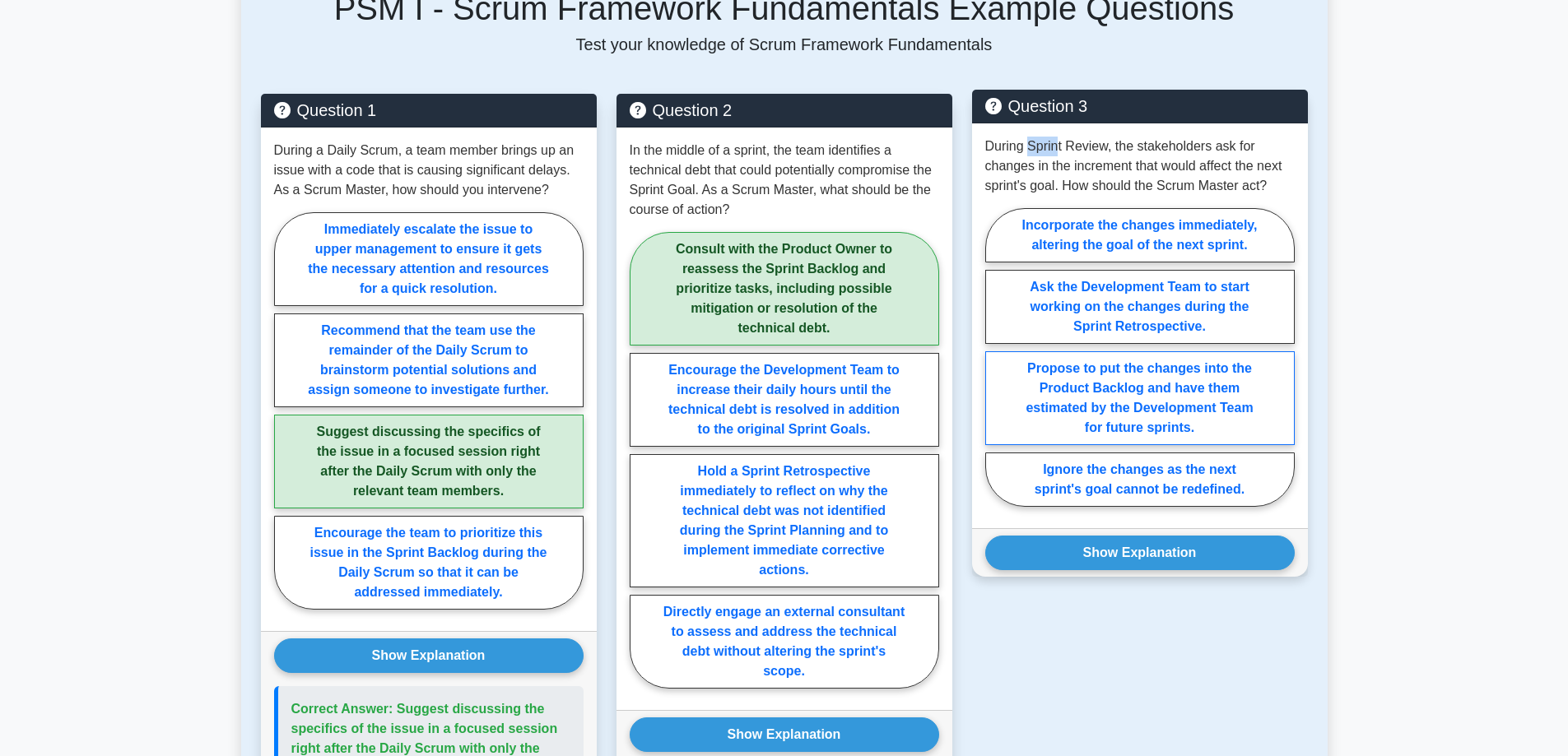
click at [1138, 407] on label "Propose to put the changes into the Product Backlog and have them estimated by …" at bounding box center [1140, 398] width 310 height 94
click at [995, 367] on input "Propose to put the changes into the Product Backlog and have them estimated by …" at bounding box center [991, 363] width 11 height 11
radio input "true"
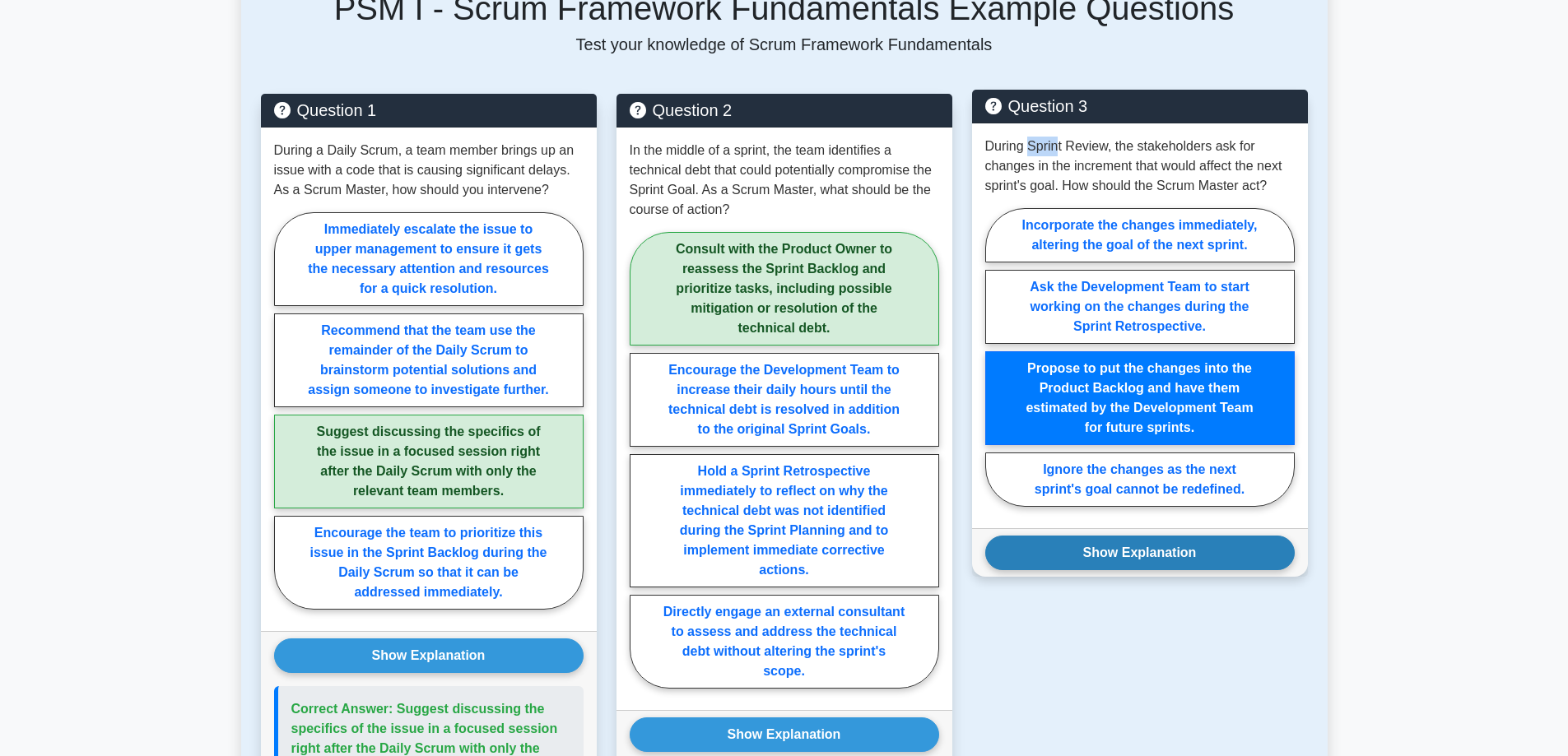
click at [1181, 538] on button "Show Explanation" at bounding box center [1140, 553] width 310 height 35
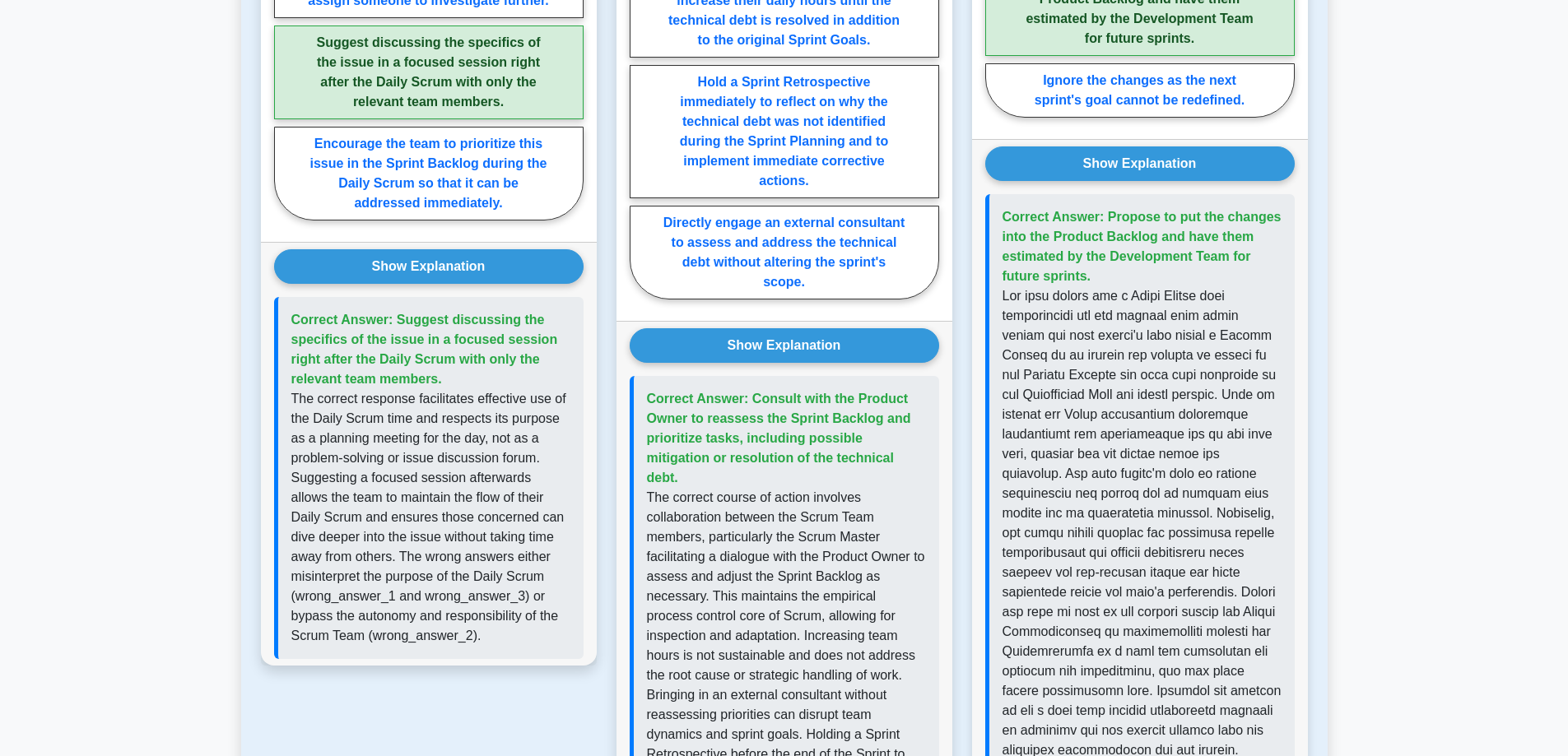
scroll to position [1481, 0]
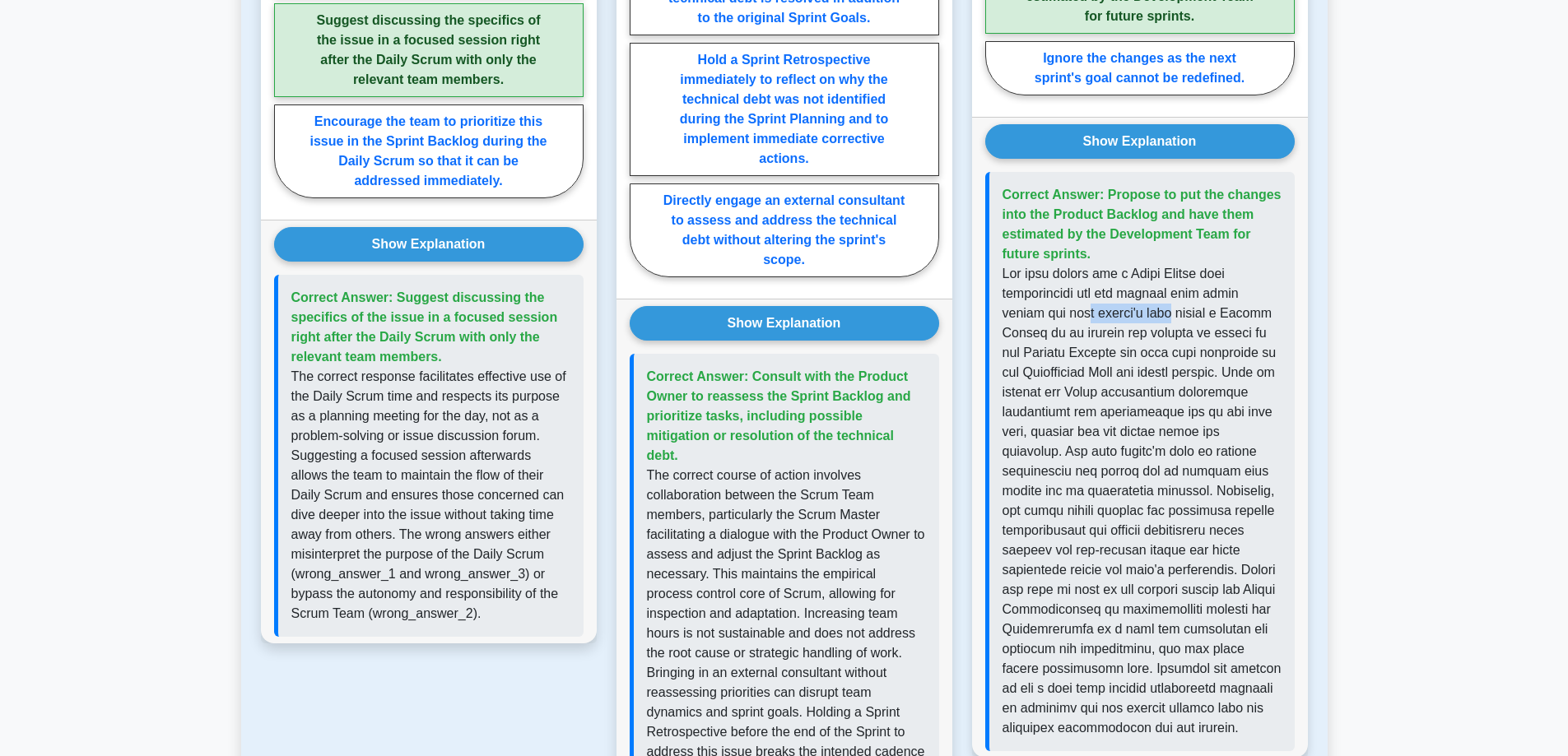
drag, startPoint x: 1043, startPoint y: 310, endPoint x: 1161, endPoint y: 319, distance: 118.3
click at [1161, 319] on p at bounding box center [1142, 501] width 279 height 474
drag, startPoint x: 1016, startPoint y: 330, endPoint x: 1158, endPoint y: 348, distance: 143.1
click at [1111, 334] on p at bounding box center [1142, 501] width 279 height 474
click at [1167, 352] on p at bounding box center [1142, 501] width 279 height 474
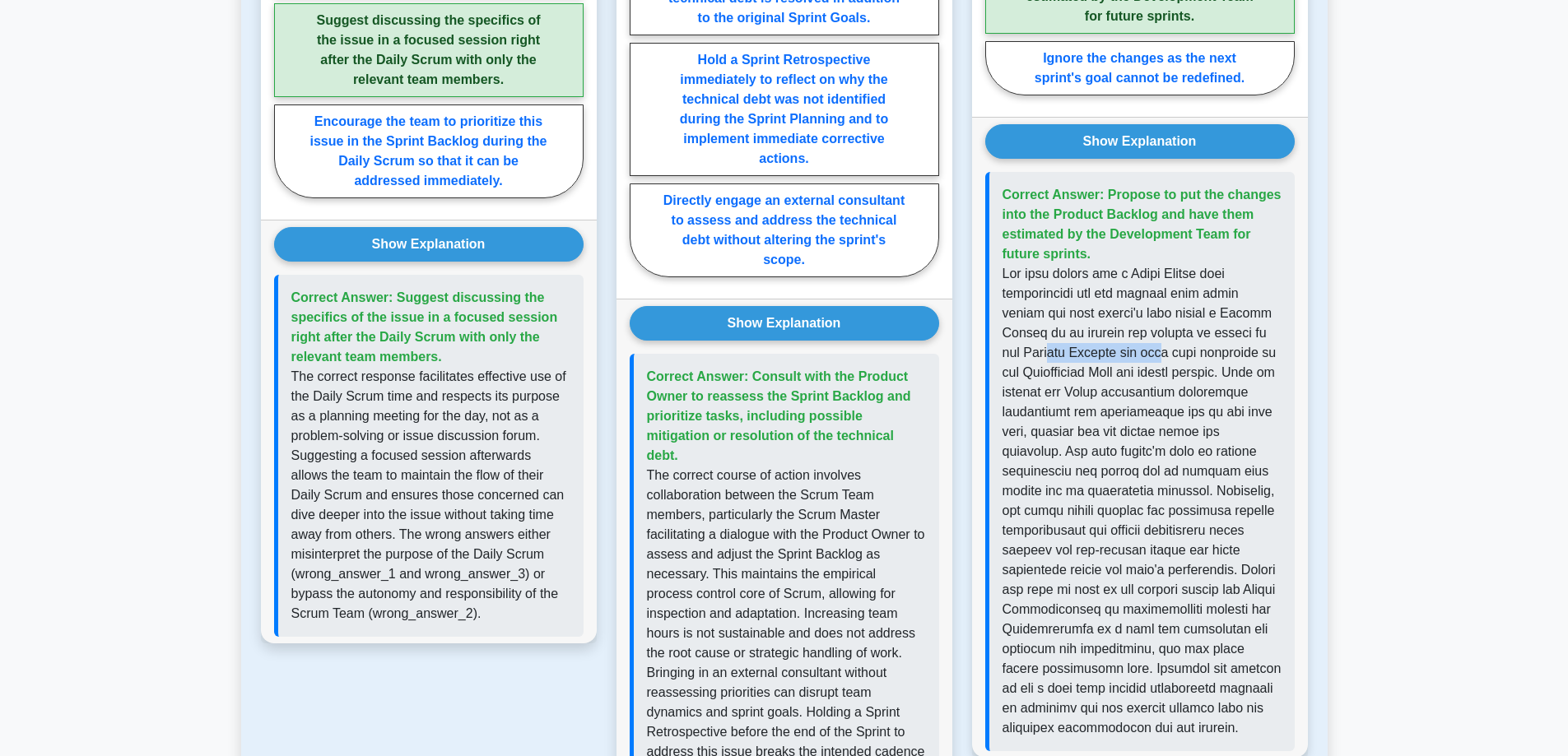
drag, startPoint x: 1026, startPoint y: 349, endPoint x: 1151, endPoint y: 356, distance: 125.2
click at [1149, 355] on p at bounding box center [1142, 501] width 279 height 474
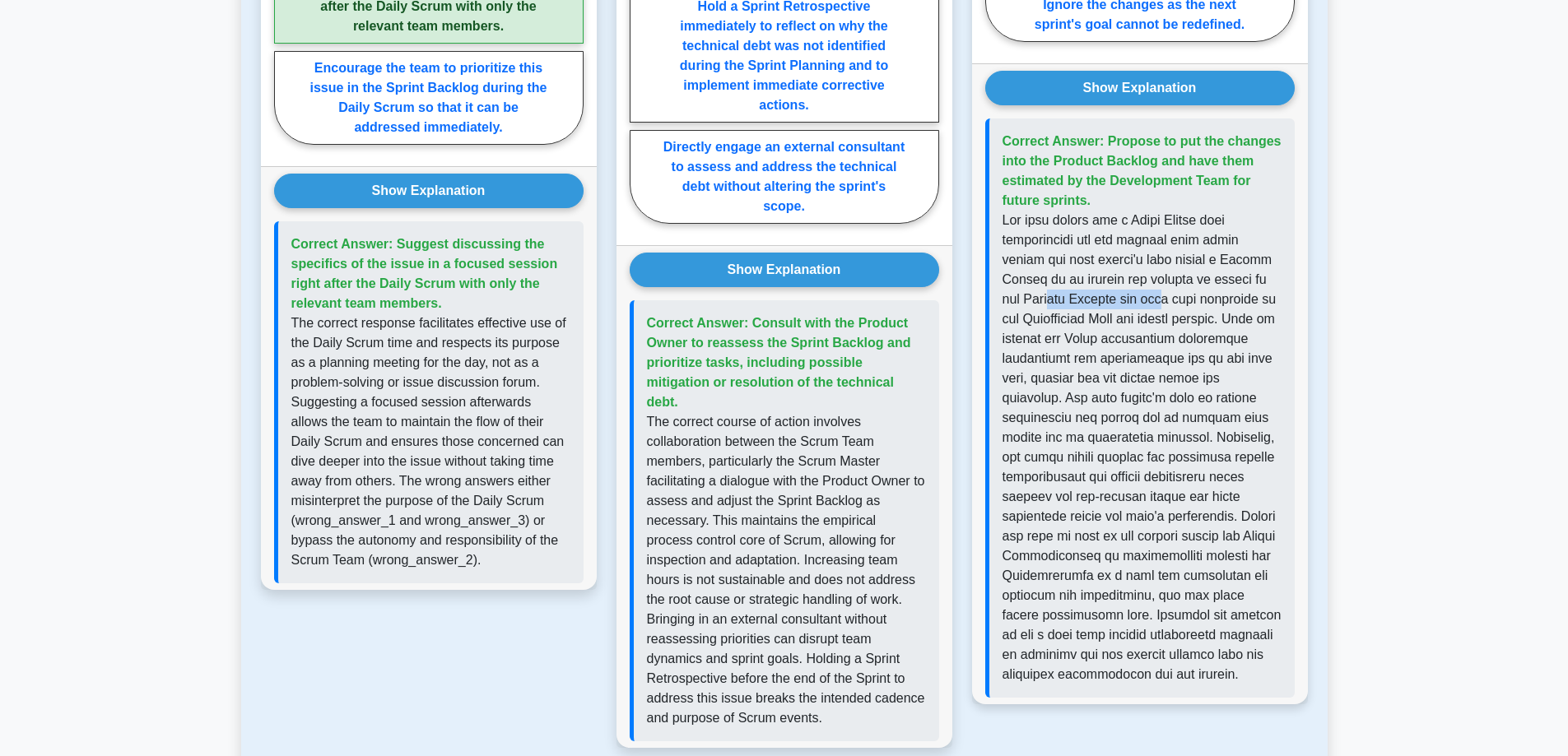
scroll to position [1563, 0]
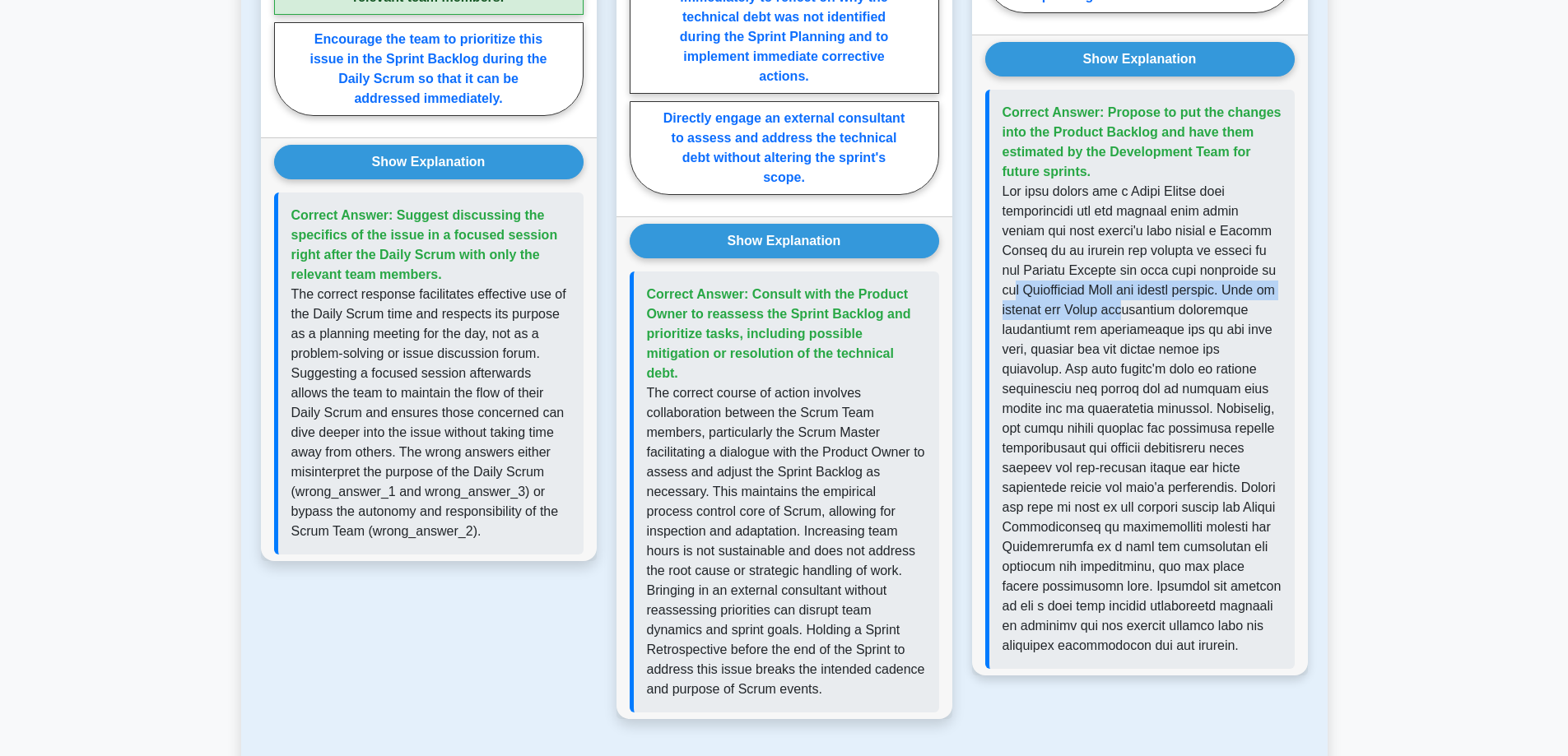
drag, startPoint x: 1015, startPoint y: 290, endPoint x: 1138, endPoint y: 310, distance: 124.6
click at [1138, 310] on p at bounding box center [1142, 419] width 279 height 474
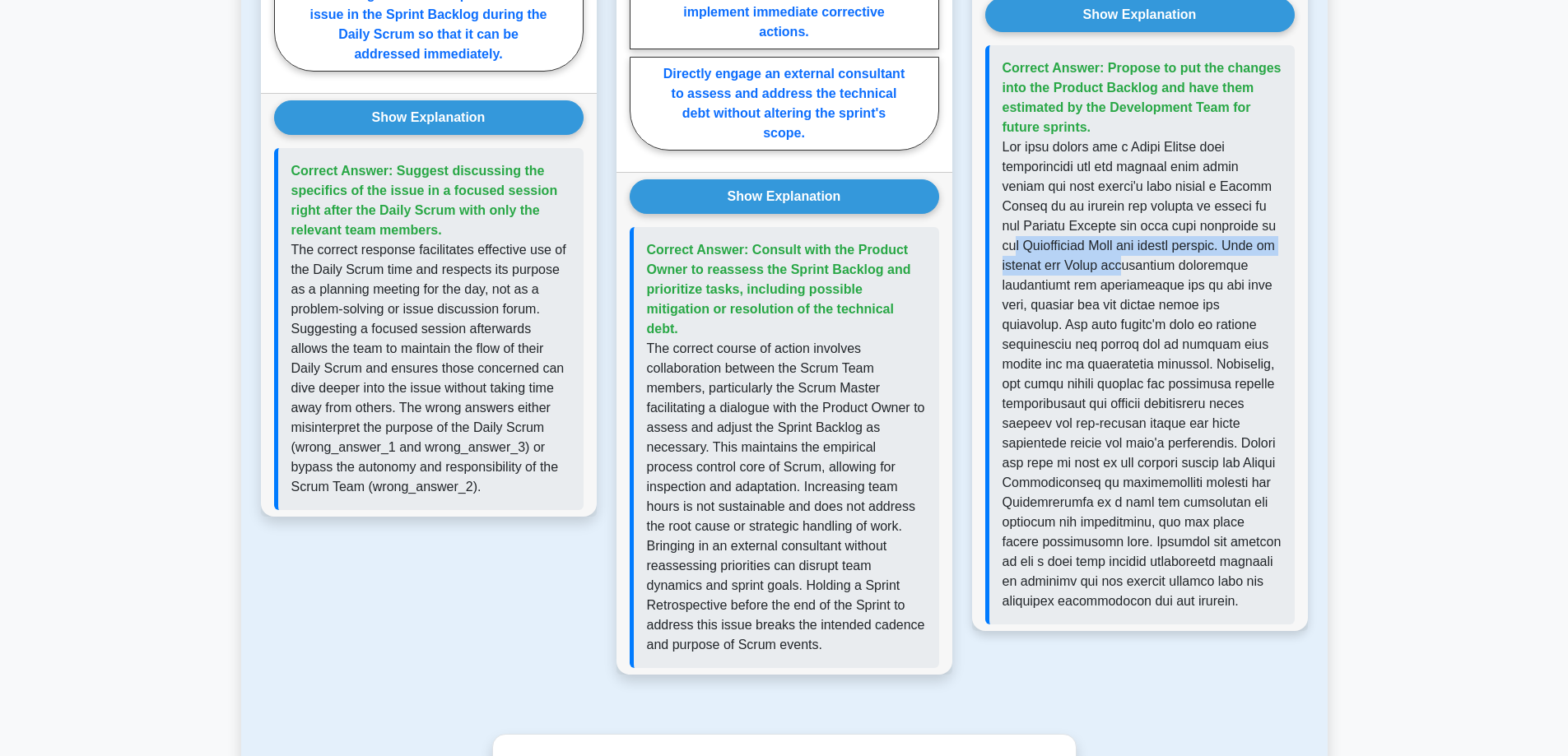
scroll to position [1645, 0]
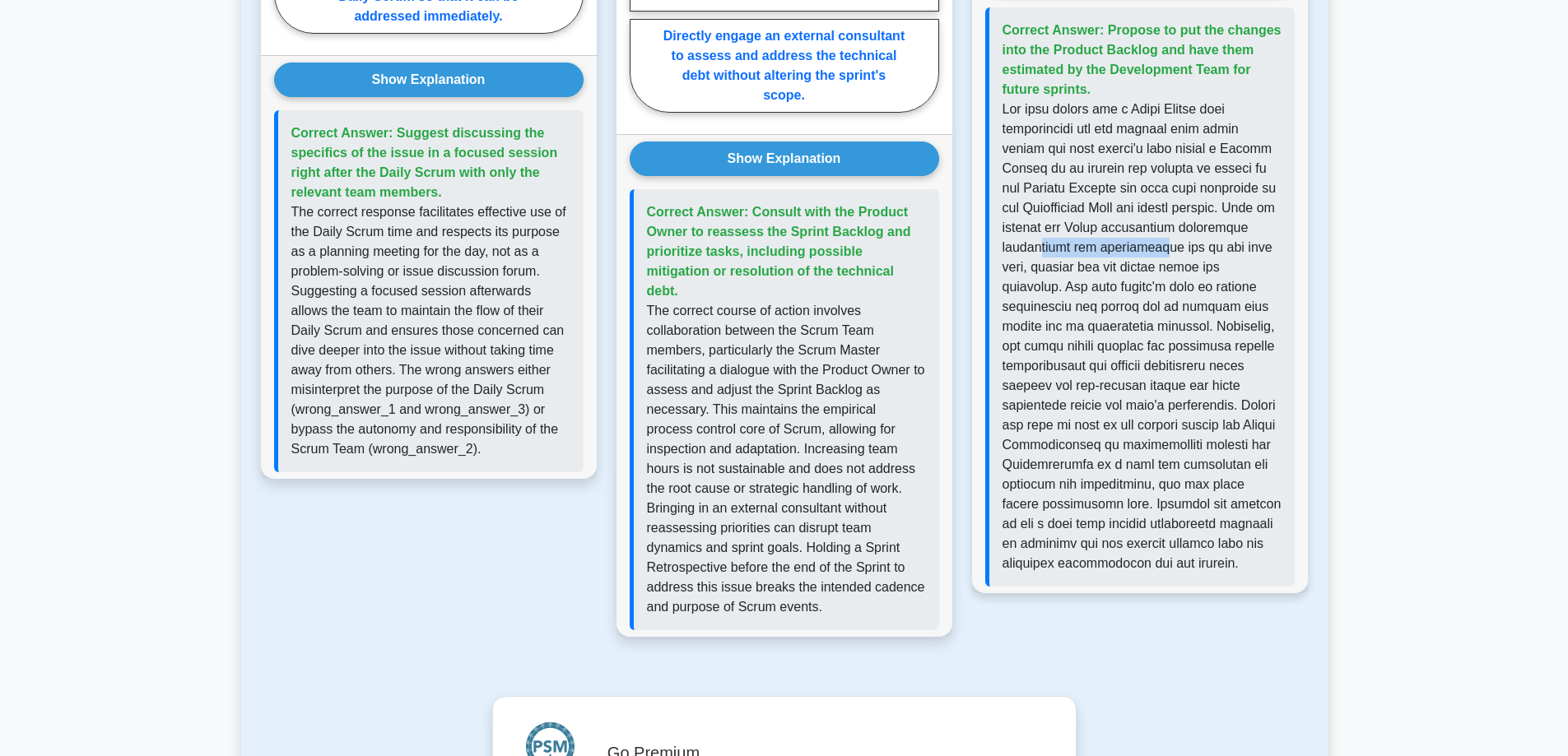
drag, startPoint x: 1033, startPoint y: 248, endPoint x: 1141, endPoint y: 245, distance: 108.0
click at [1141, 245] on p at bounding box center [1142, 336] width 279 height 474
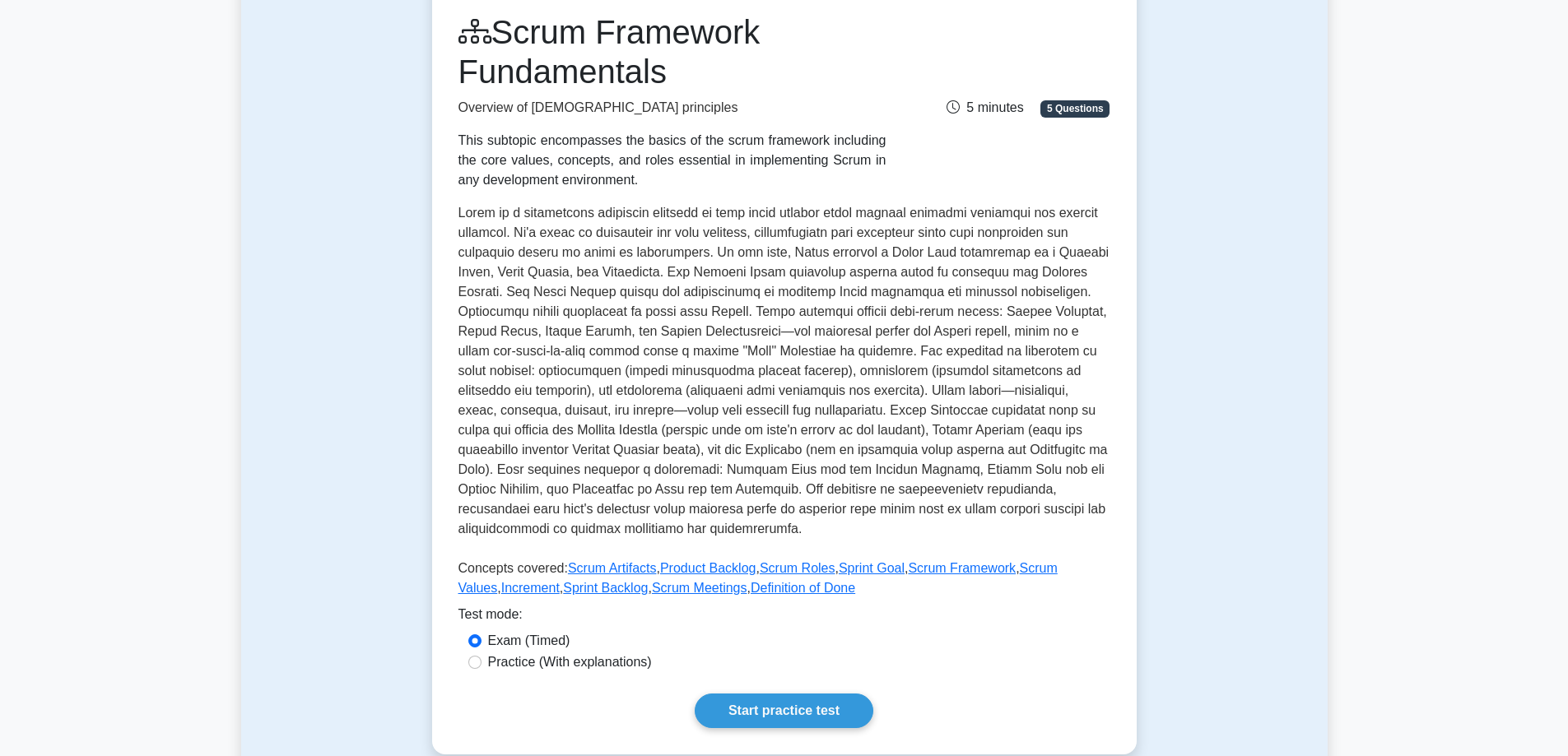
scroll to position [247, 0]
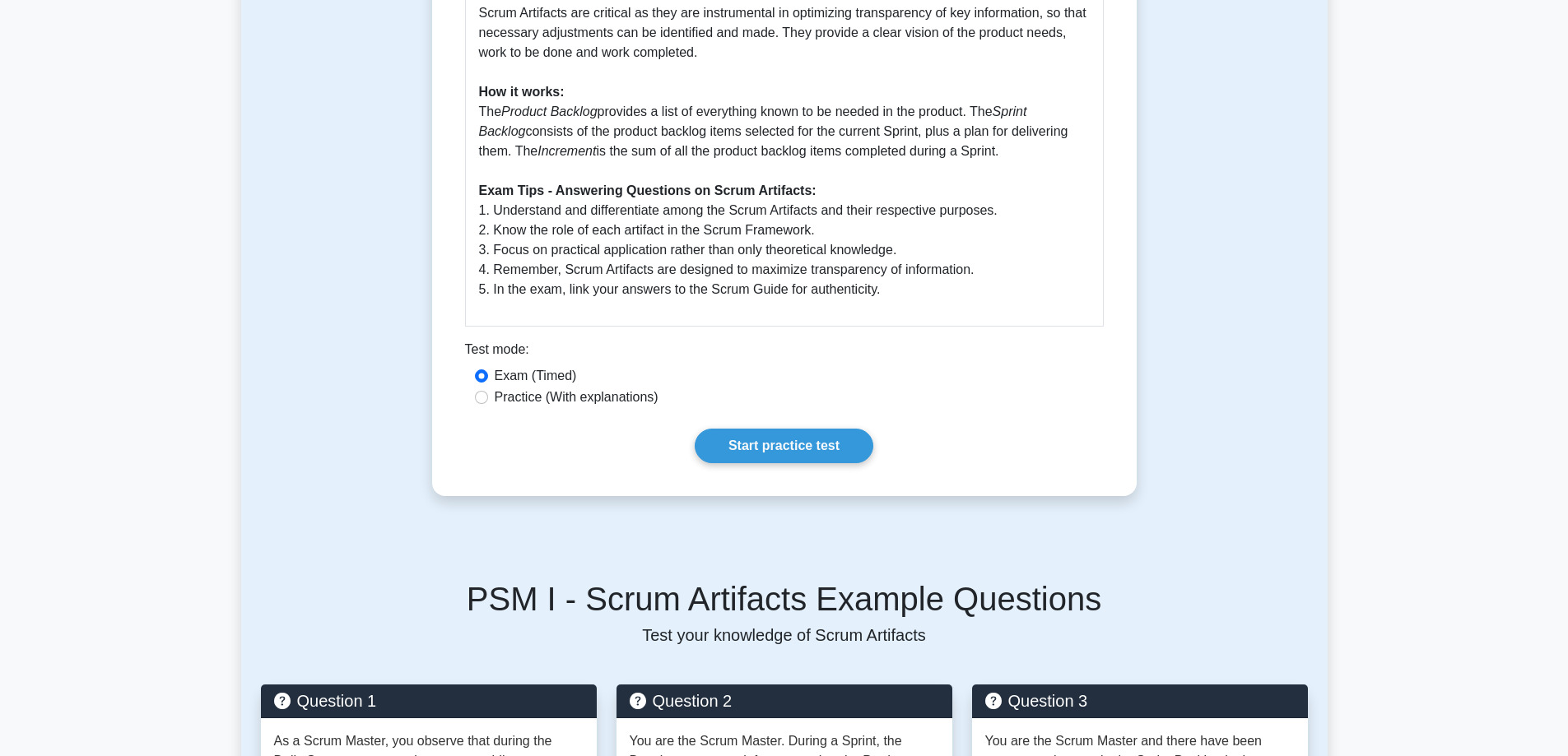
scroll to position [493, 0]
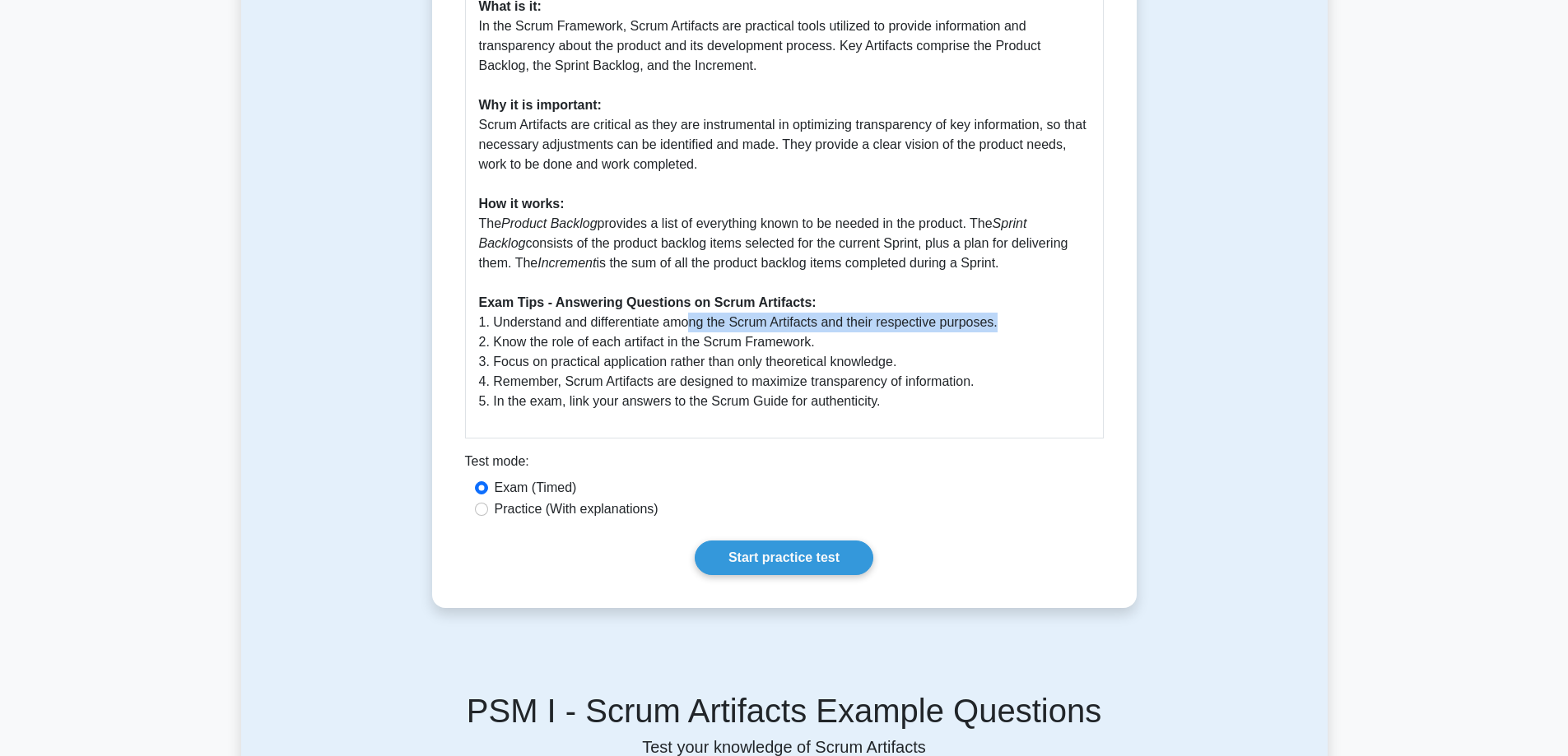
drag, startPoint x: 691, startPoint y: 314, endPoint x: 1014, endPoint y: 330, distance: 323.4
click at [1014, 330] on p "What is it: In the Scrum Framework, Scrum Artifacts are practical tools utilize…" at bounding box center [784, 203] width 610 height 414
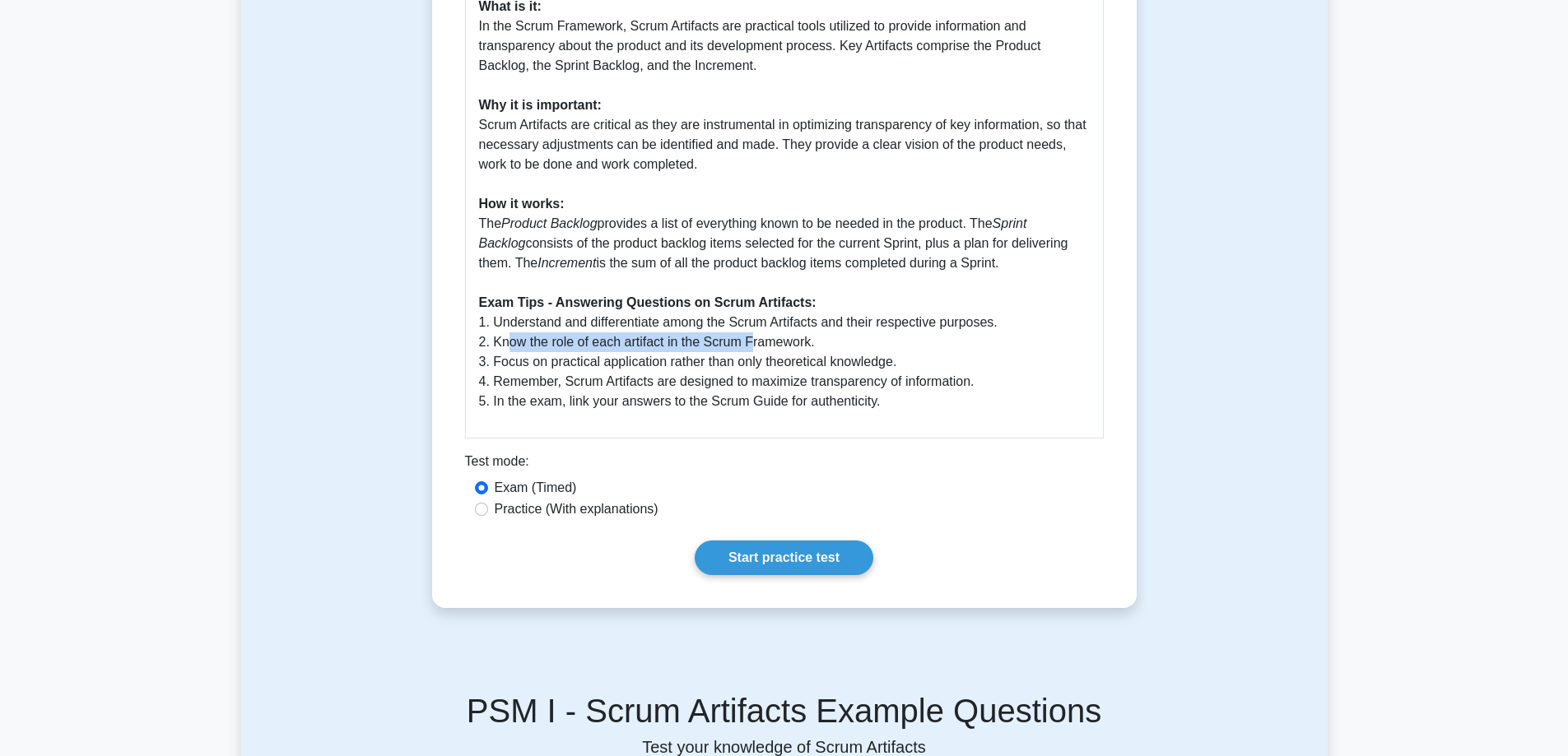
drag, startPoint x: 508, startPoint y: 337, endPoint x: 757, endPoint y: 347, distance: 249.2
click at [757, 347] on p "What is it: In the Scrum Framework, Scrum Artifacts are practical tools utilize…" at bounding box center [784, 203] width 610 height 414
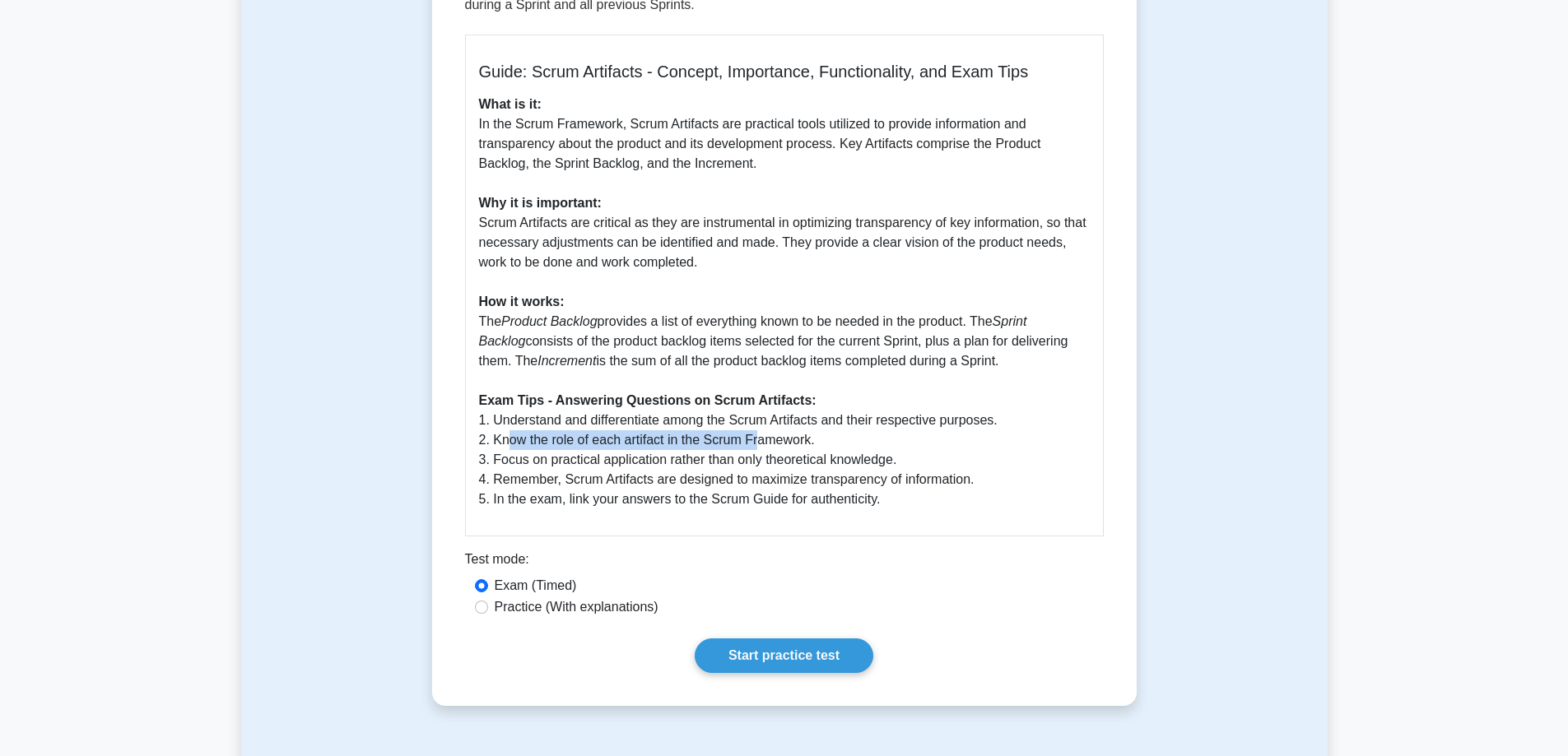
scroll to position [247, 0]
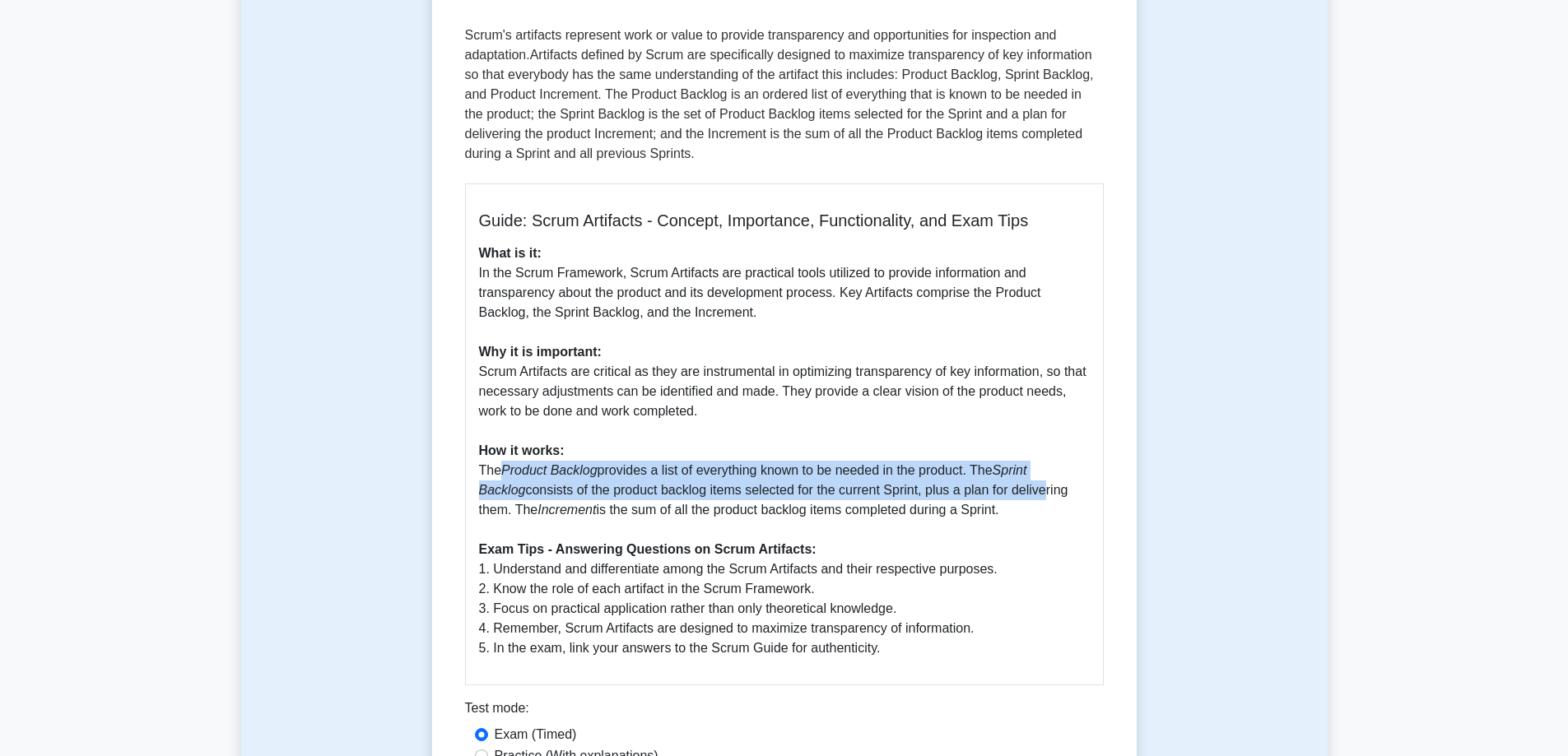
drag, startPoint x: 599, startPoint y: 480, endPoint x: 987, endPoint y: 487, distance: 388.1
click at [992, 488] on p "What is it: In the Scrum Framework, Scrum Artifacts are practical tools utilize…" at bounding box center [784, 450] width 610 height 414
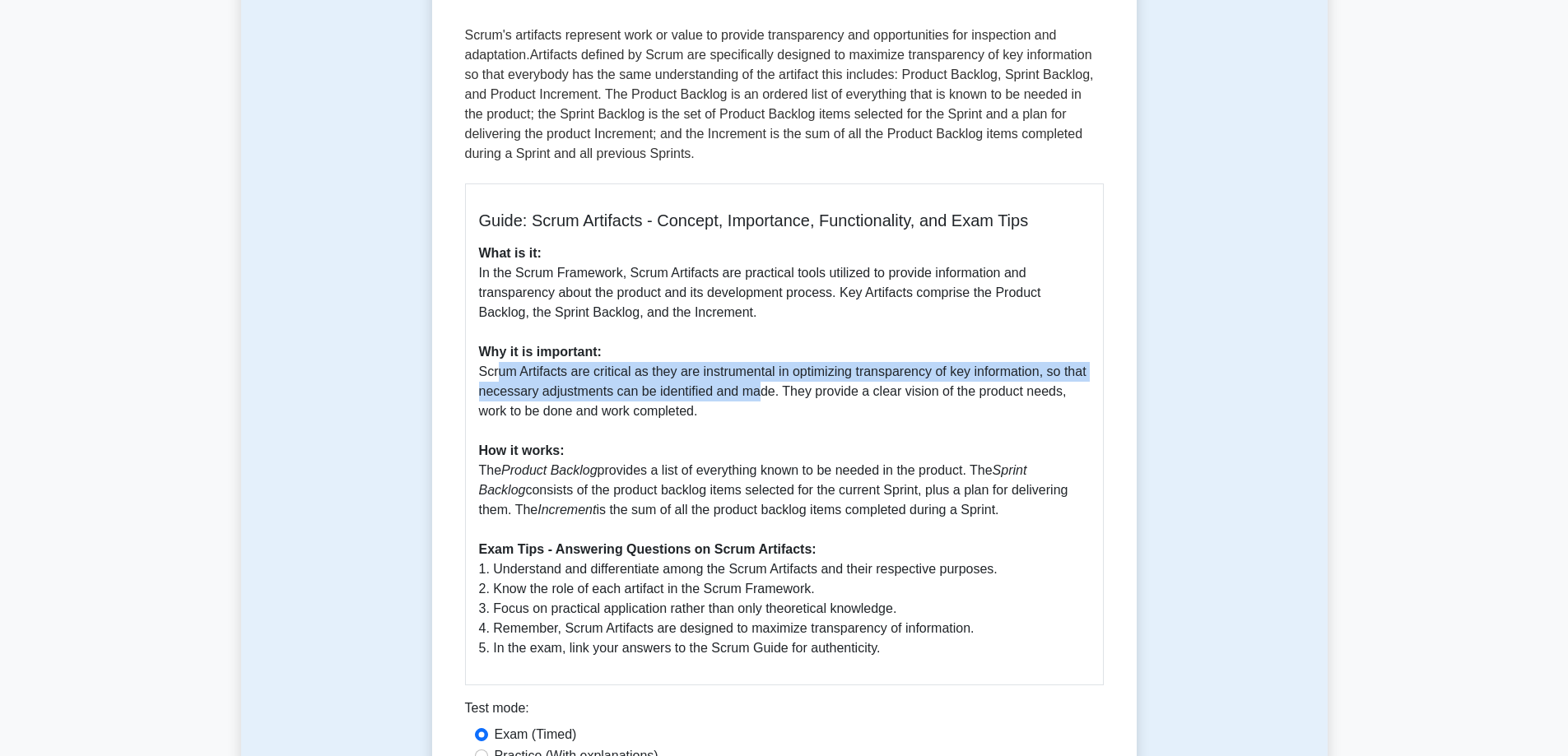
drag, startPoint x: 494, startPoint y: 377, endPoint x: 714, endPoint y: 427, distance: 225.6
click at [747, 385] on p "What is it: In the Scrum Framework, Scrum Artifacts are practical tools utilize…" at bounding box center [784, 450] width 610 height 414
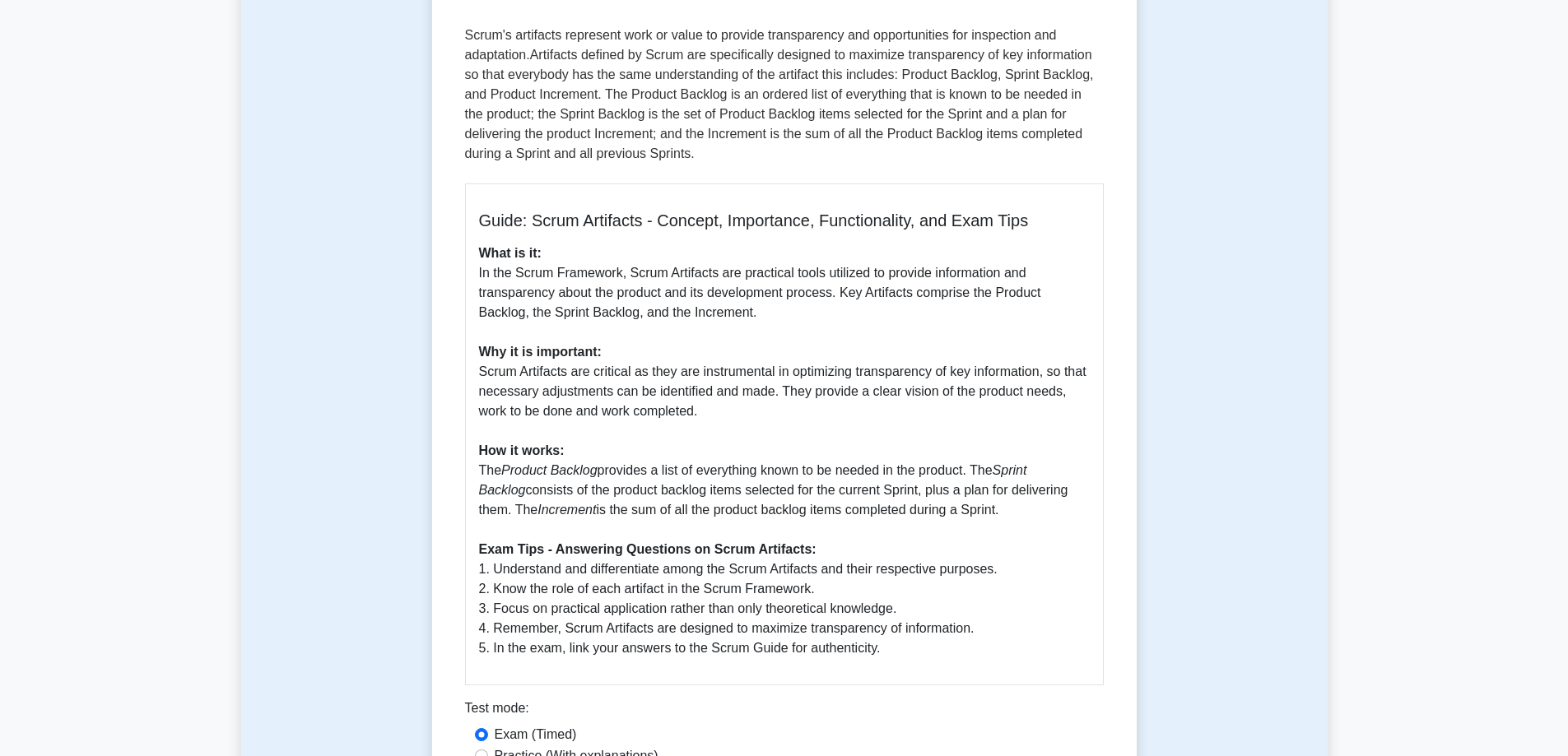
click at [834, 415] on p "What is it: In the Scrum Framework, Scrum Artifacts are practical tools utilize…" at bounding box center [784, 450] width 610 height 414
drag, startPoint x: 494, startPoint y: 276, endPoint x: 687, endPoint y: 282, distance: 193.1
click at [671, 278] on p "What is it: In the Scrum Framework, Scrum Artifacts are practical tools utilize…" at bounding box center [784, 450] width 610 height 414
click at [718, 306] on p "What is it: In the Scrum Framework, Scrum Artifacts are practical tools utilize…" at bounding box center [784, 450] width 610 height 414
drag, startPoint x: 649, startPoint y: 272, endPoint x: 790, endPoint y: 289, distance: 142.0
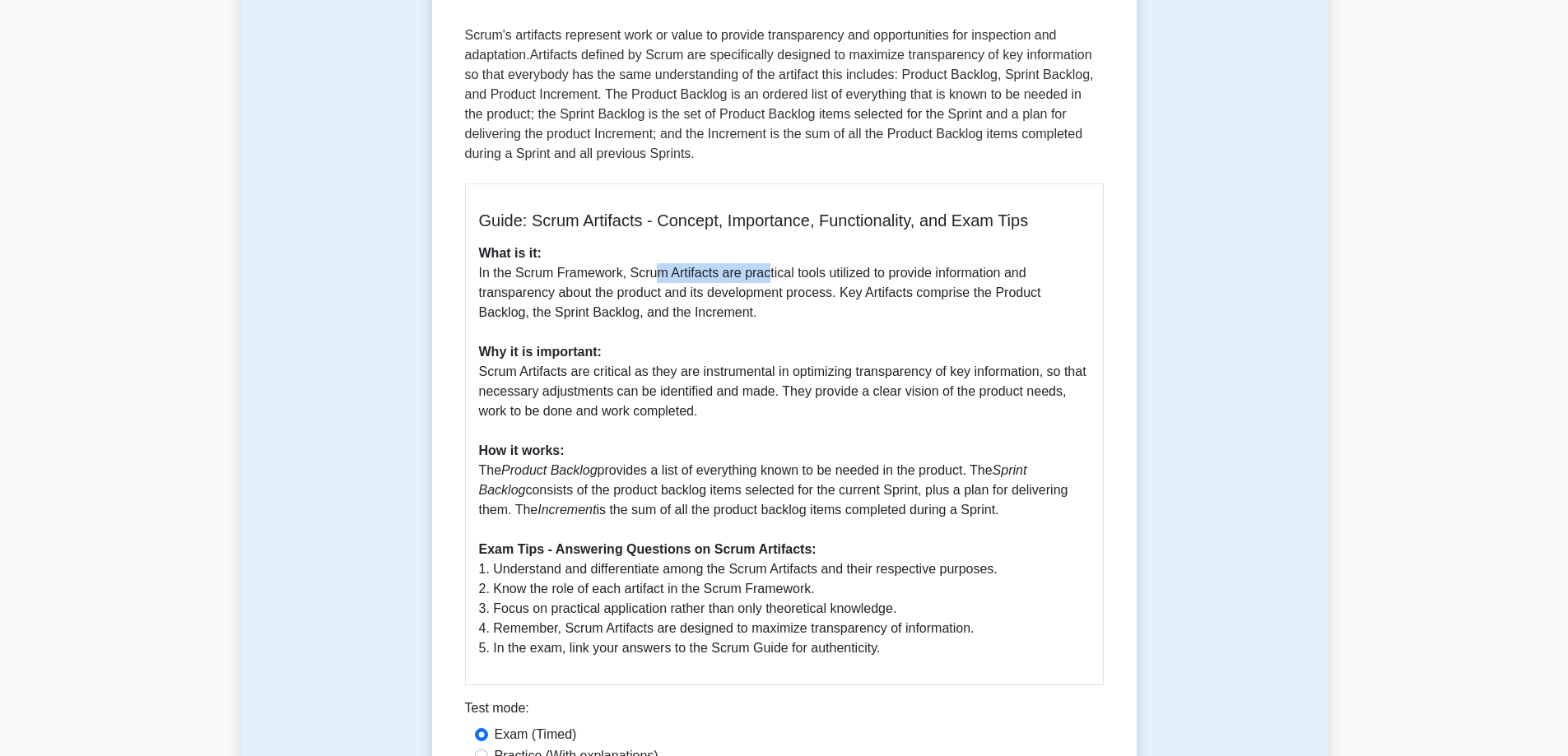
click at [771, 269] on p "What is it: In the Scrum Framework, Scrum Artifacts are practical tools utilize…" at bounding box center [784, 450] width 610 height 414
drag, startPoint x: 539, startPoint y: 285, endPoint x: 731, endPoint y: 309, distance: 193.5
click at [660, 287] on p "What is it: In the Scrum Framework, Scrum Artifacts are practical tools utilize…" at bounding box center [784, 450] width 610 height 414
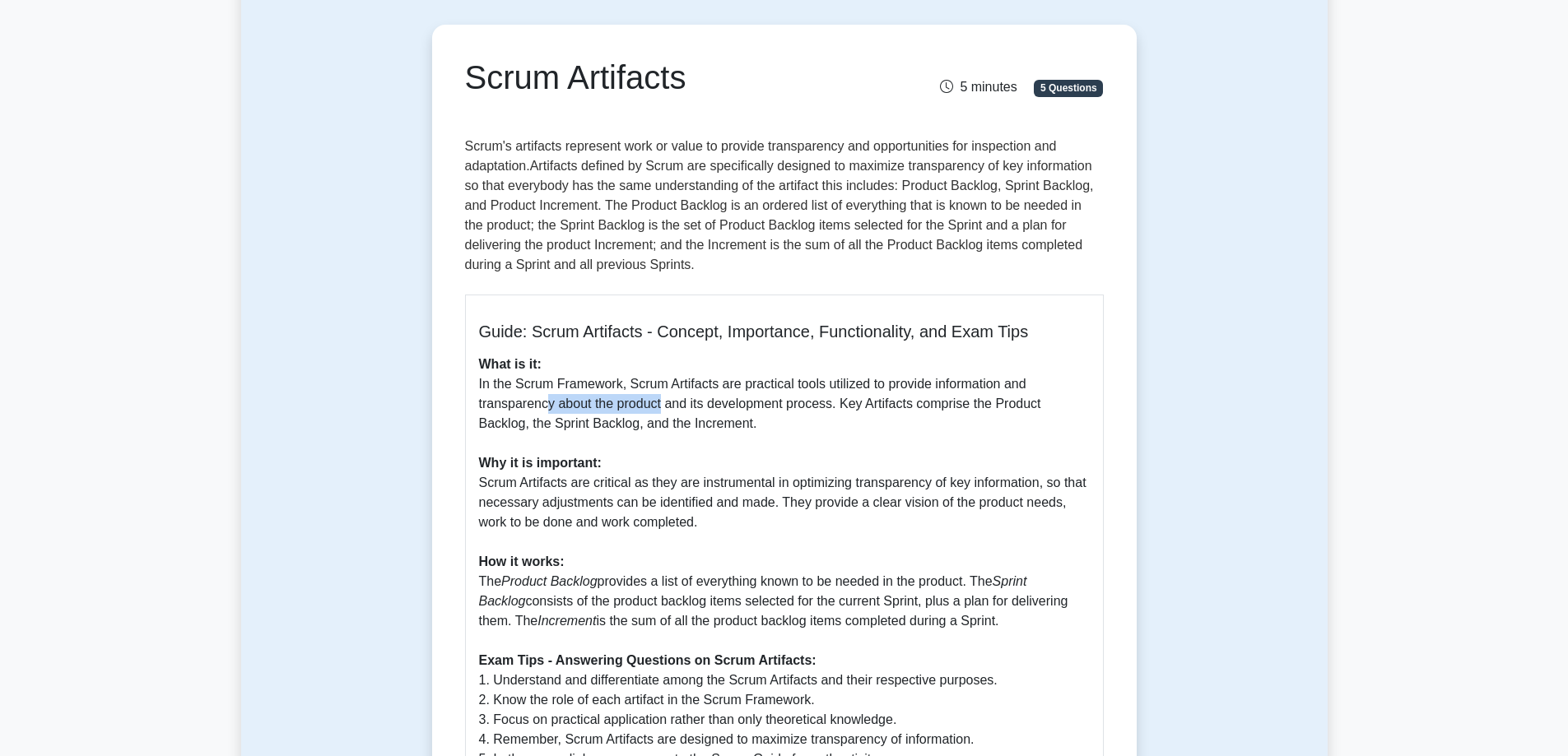
scroll to position [0, 0]
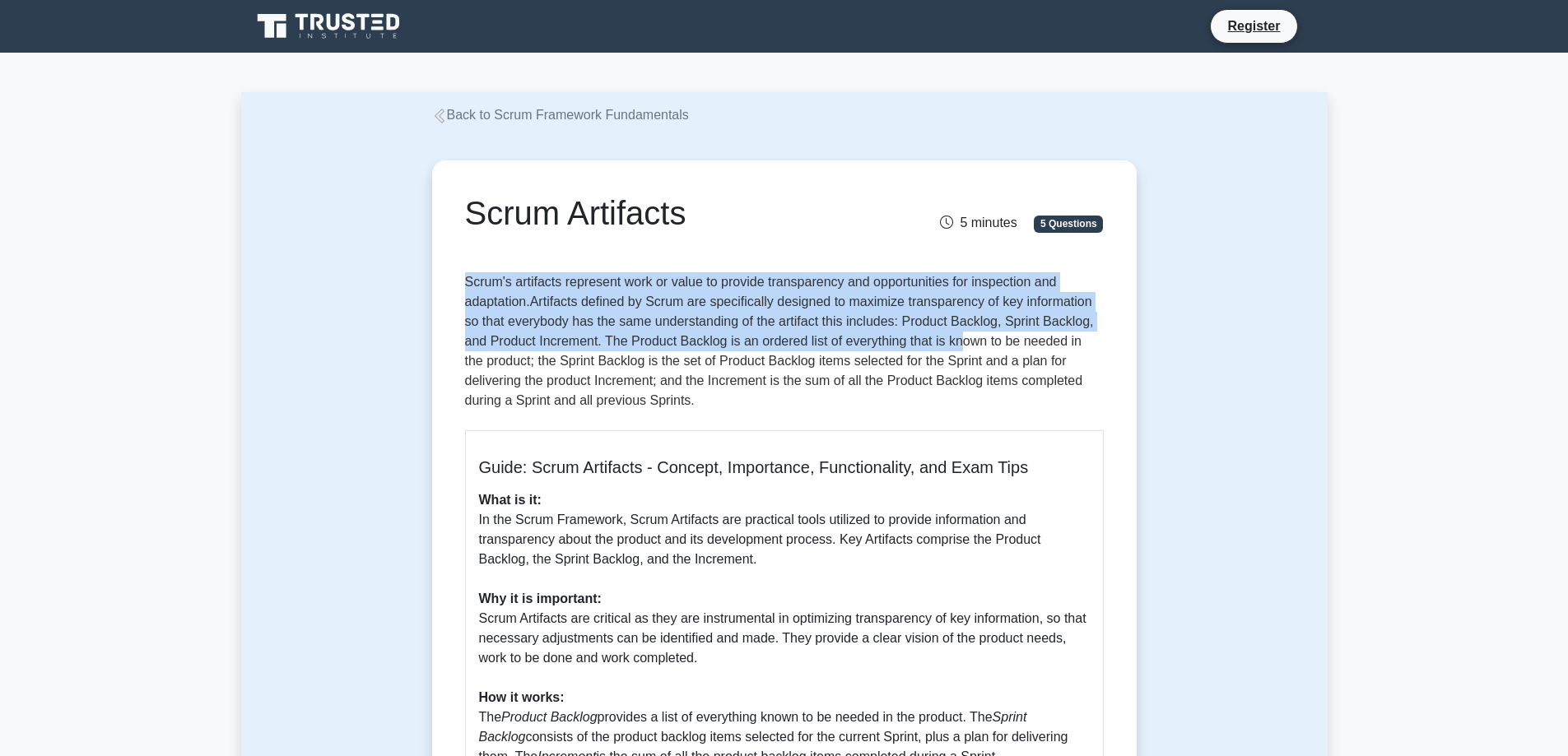
drag, startPoint x: 507, startPoint y: 274, endPoint x: 957, endPoint y: 341, distance: 455.0
click at [957, 341] on div "Scrum Artifacts 5 minutes 5 Questions Guide: Scrum Artifacts - Concept, Importa…" at bounding box center [784, 631] width 691 height 928
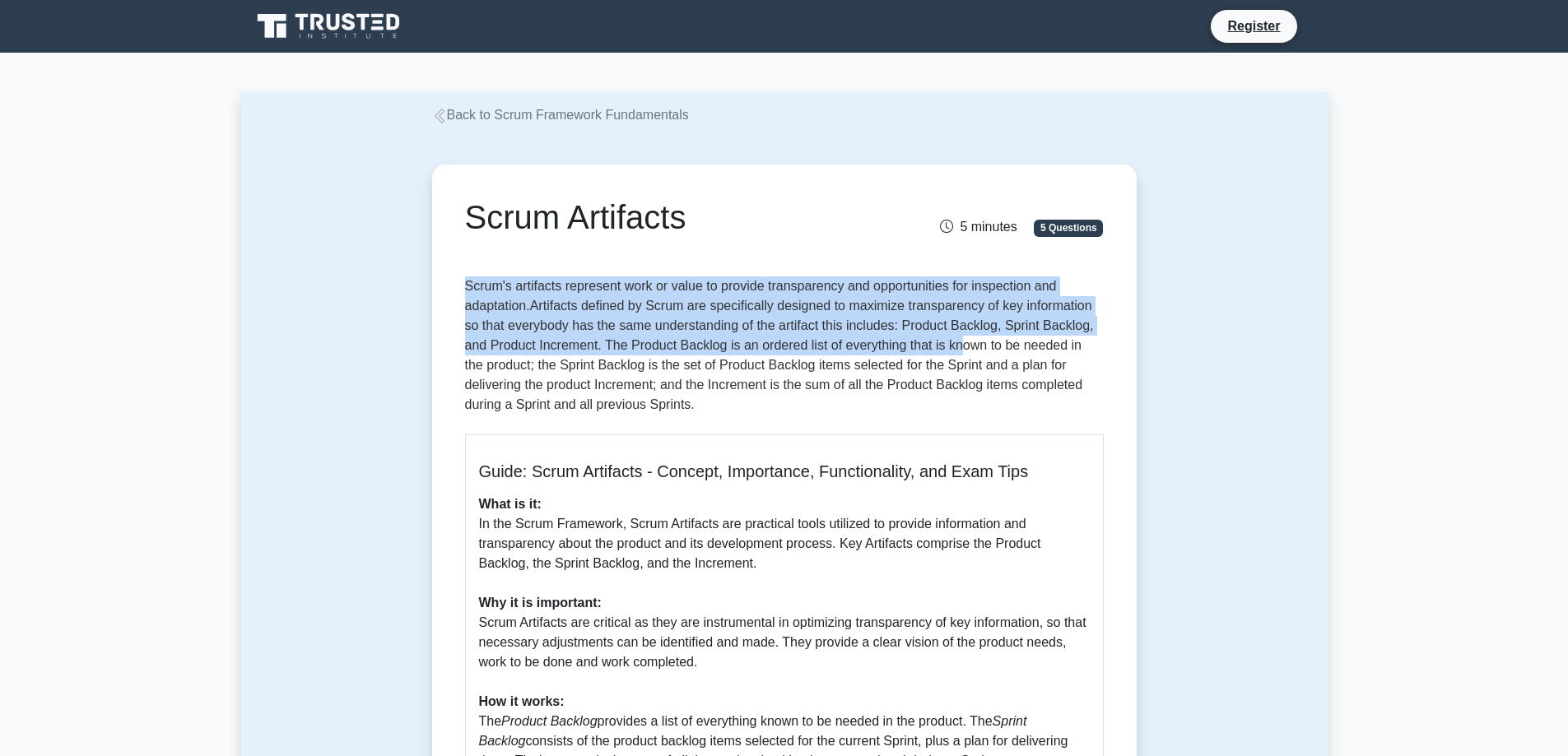
click at [1179, 333] on div "Scrum Artifacts 5 minutes 5 Questions Guide: Scrum Artifacts - Concept, Importa…" at bounding box center [784, 635] width 1086 height 1020
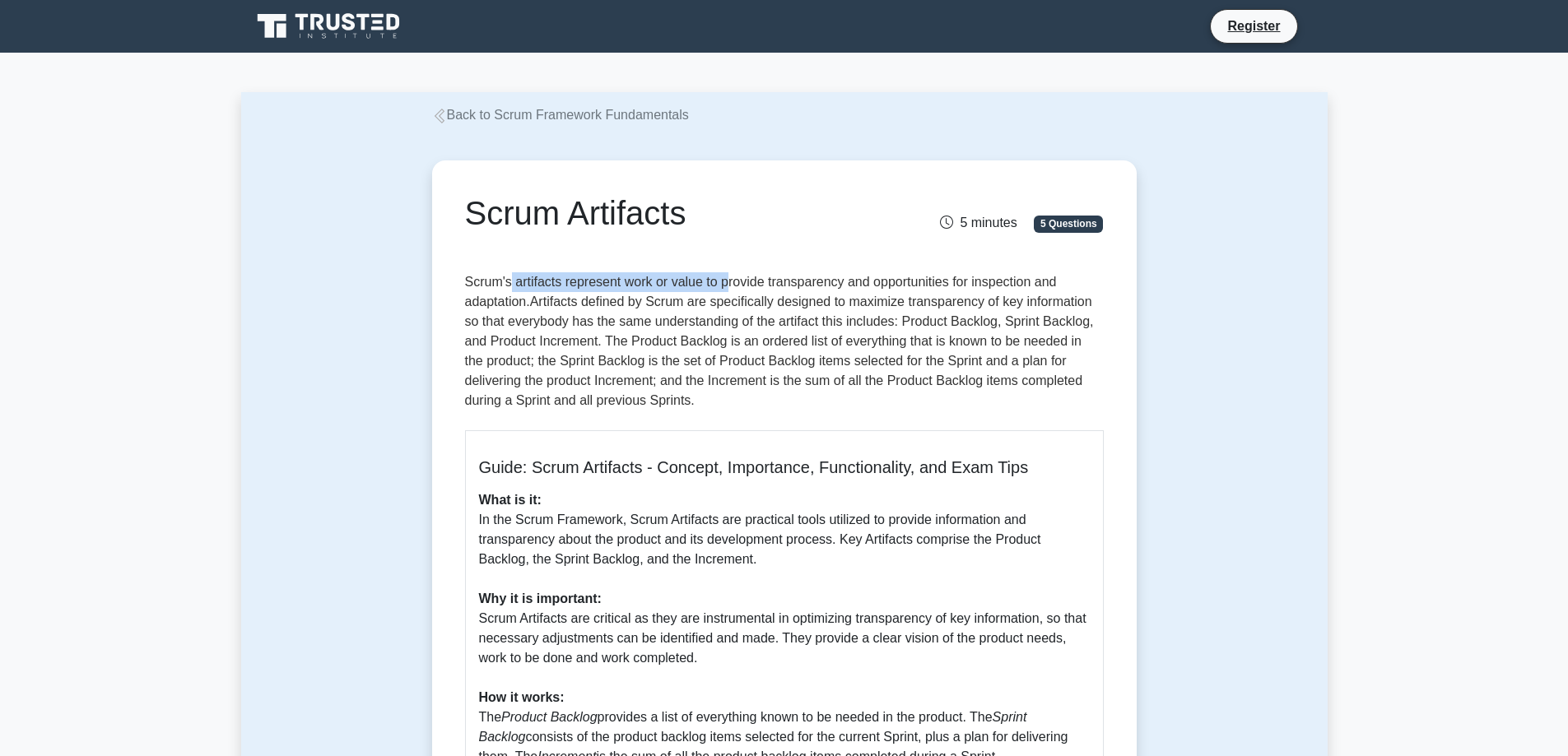
drag, startPoint x: 509, startPoint y: 275, endPoint x: 728, endPoint y: 292, distance: 219.7
click at [728, 291] on p "Scrum's artifacts represent work or value to provide transparency and opportuni…" at bounding box center [784, 344] width 639 height 145
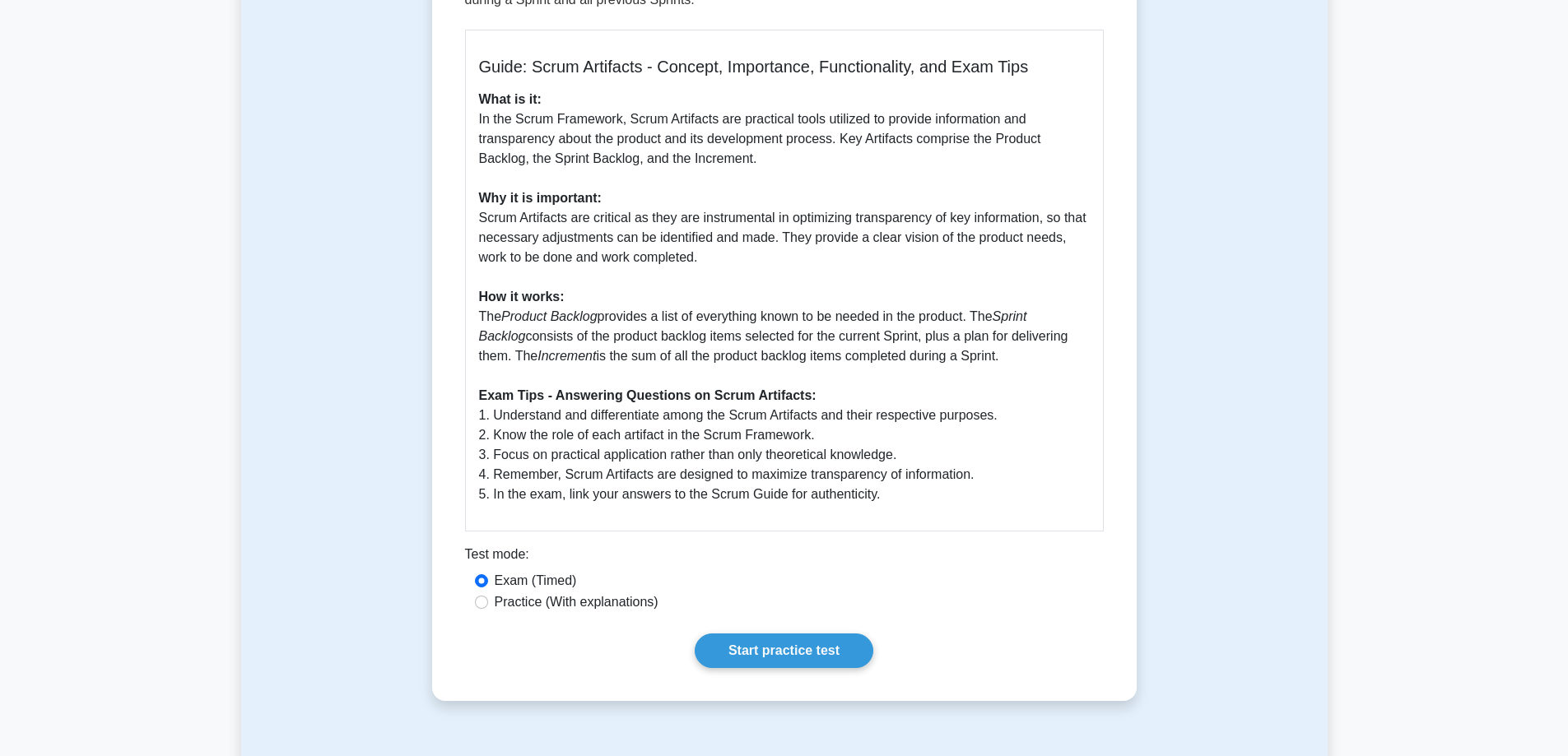
scroll to position [83, 0]
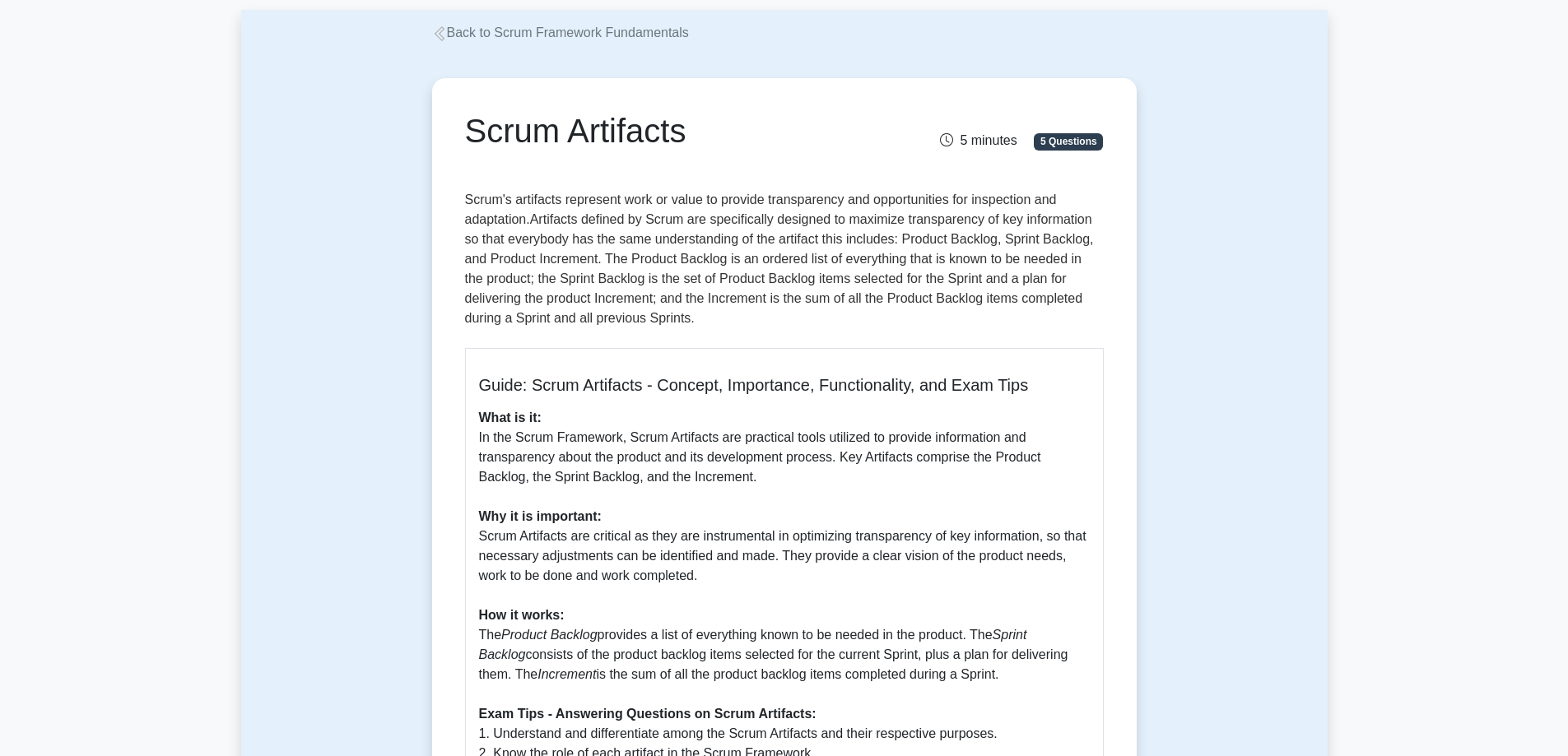
click at [576, 236] on p "Scrum's artifacts represent work or value to provide transparency and opportuni…" at bounding box center [784, 263] width 639 height 145
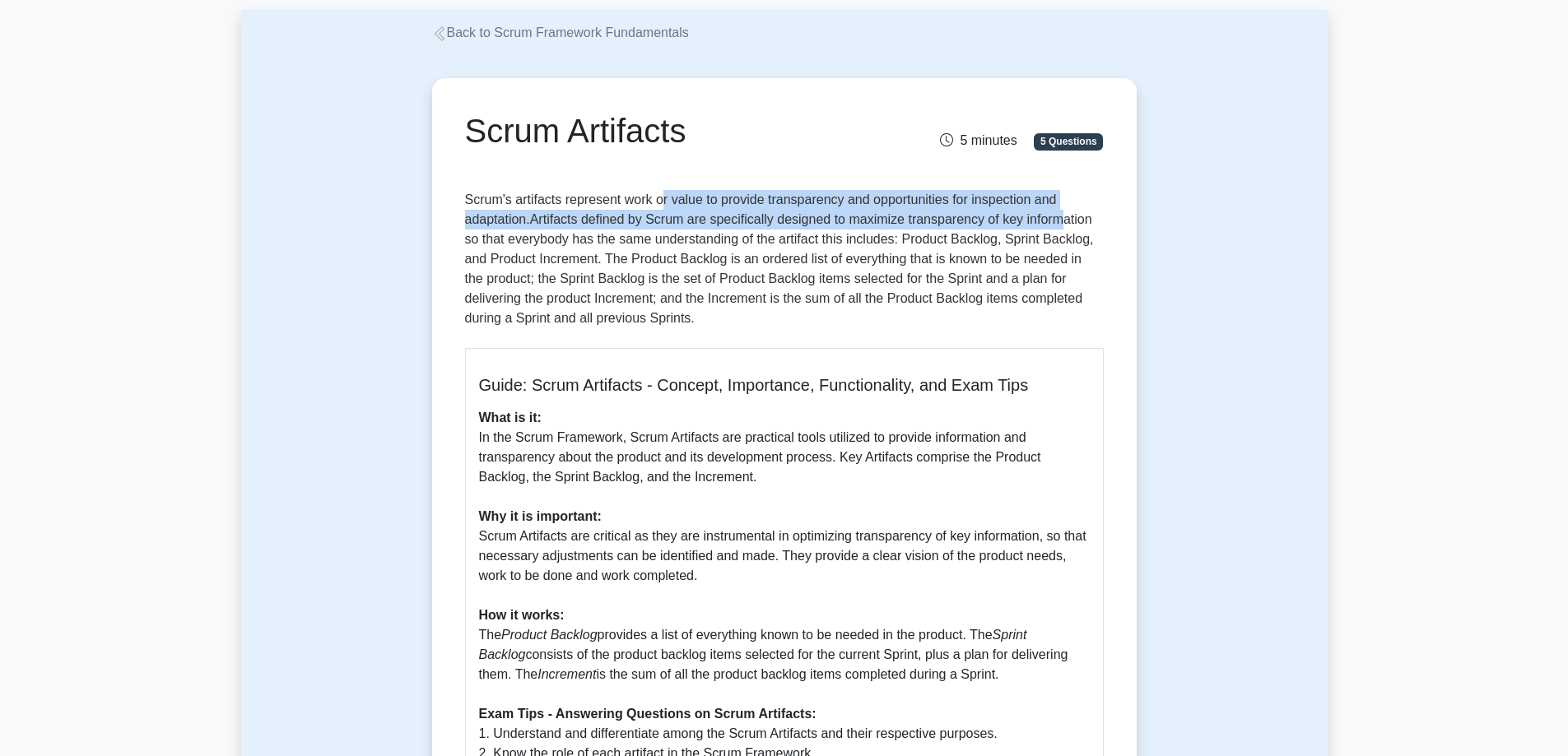
drag, startPoint x: 663, startPoint y: 204, endPoint x: 1062, endPoint y: 212, distance: 399.1
click at [1062, 212] on p "Scrum's artifacts represent work or value to provide transparency and opportuni…" at bounding box center [784, 263] width 639 height 145
